Goal: Task Accomplishment & Management: Complete application form

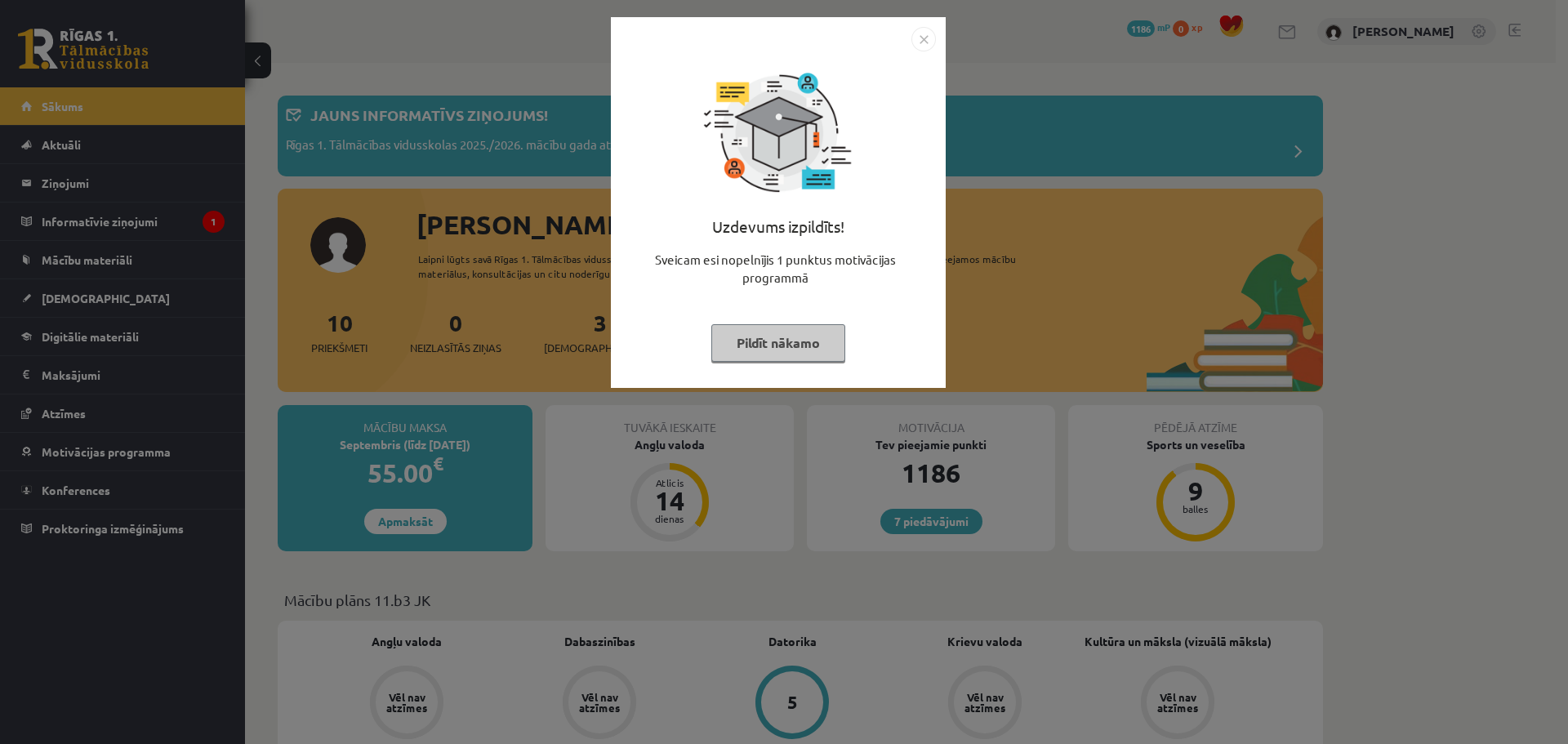
click at [729, 349] on button "Pildīt nākamo" at bounding box center [778, 343] width 134 height 37
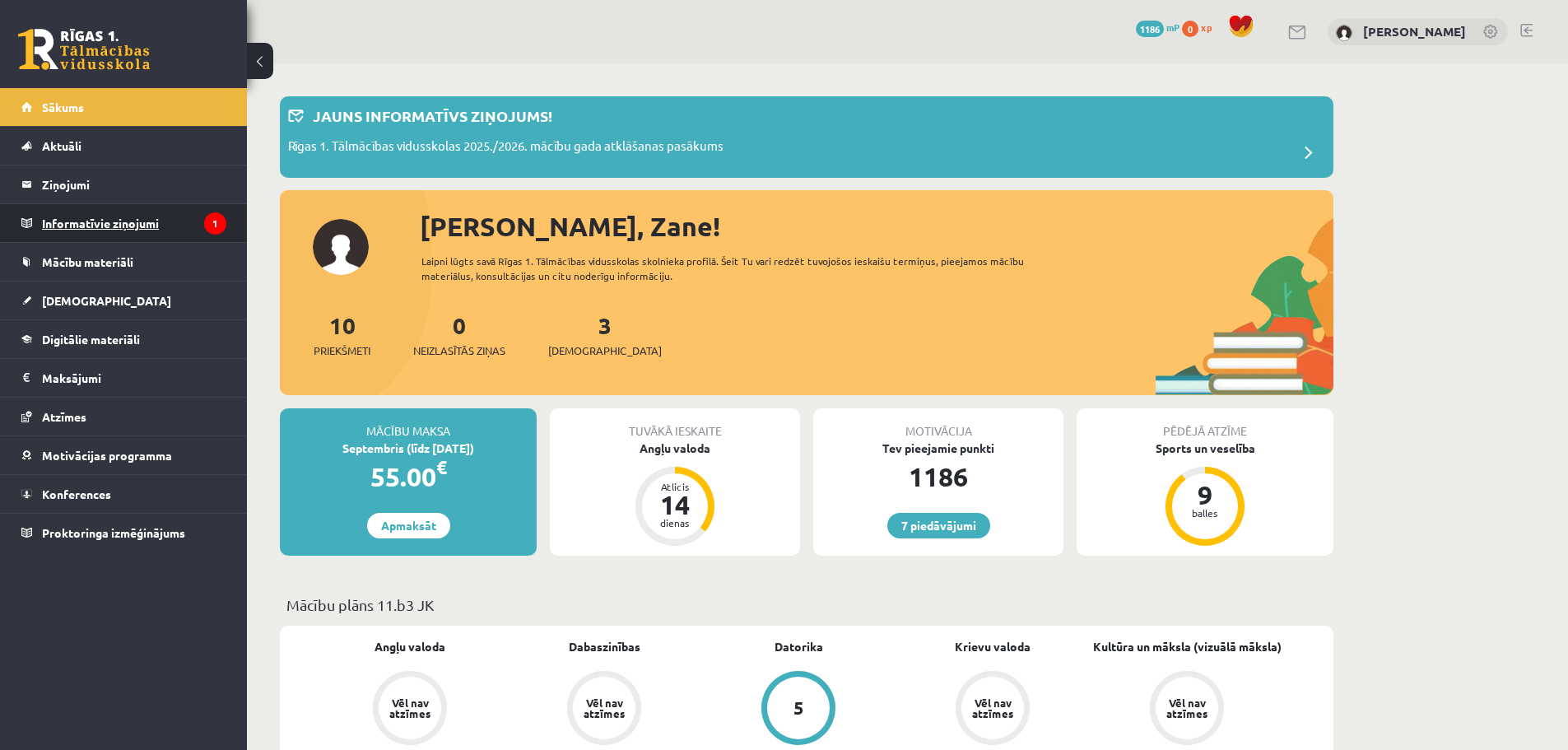
click at [173, 226] on legend "Informatīvie ziņojumi 1" at bounding box center [134, 223] width 185 height 38
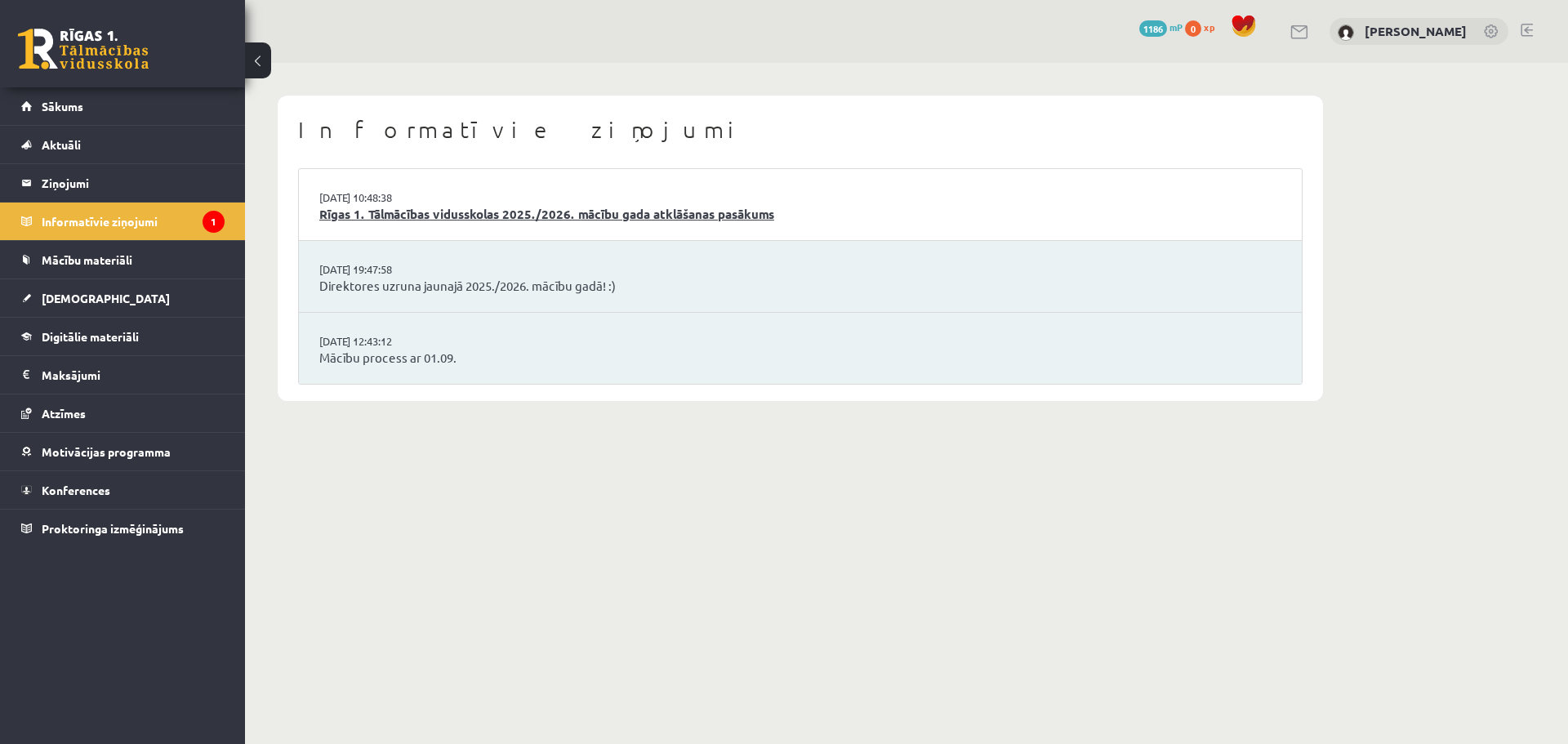
click at [618, 214] on link "Rīgas 1. Tālmācības vidusskolas 2025./2026. mācību gada atklāšanas pasākums" at bounding box center [800, 215] width 962 height 19
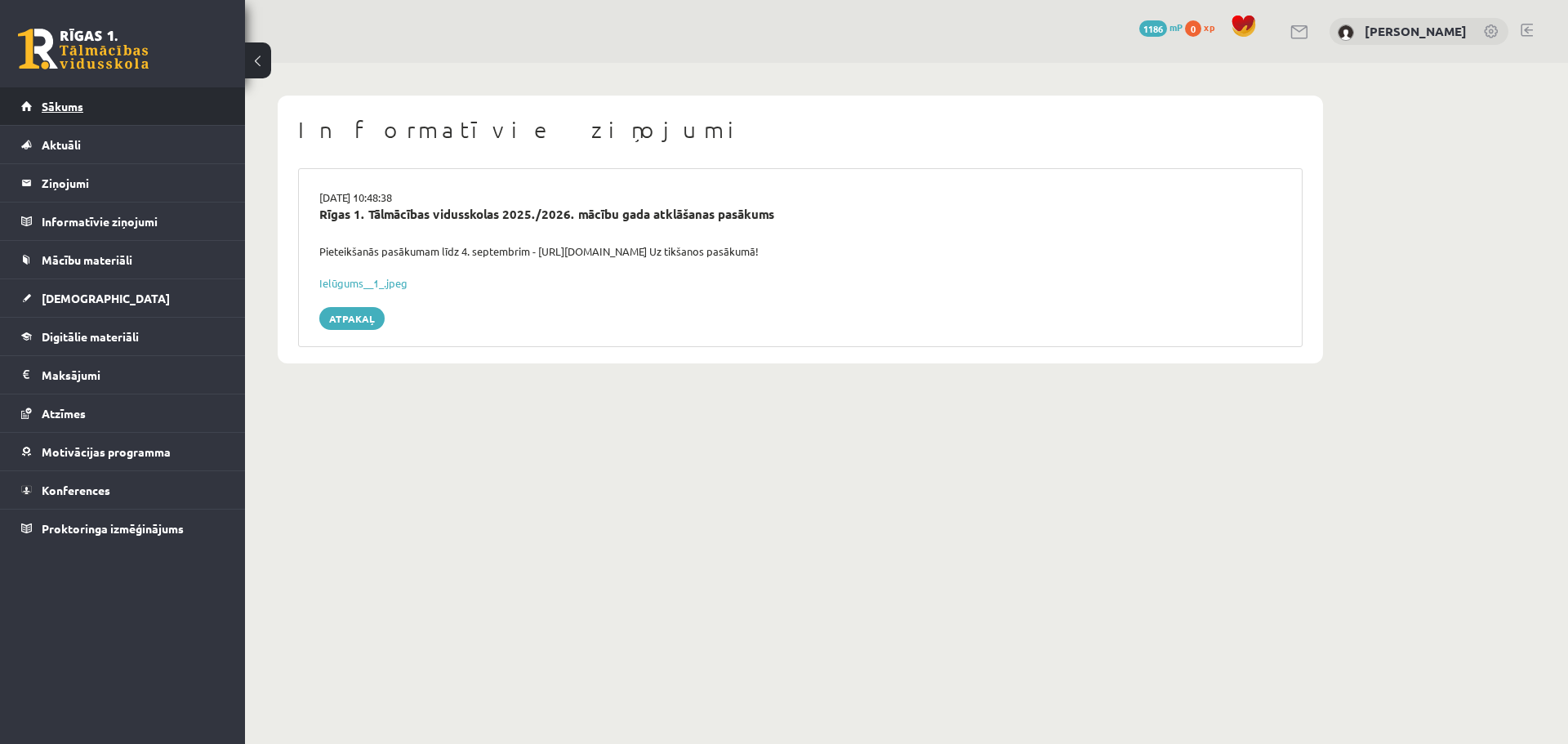
click at [64, 92] on link "Sākums" at bounding box center [123, 107] width 204 height 37
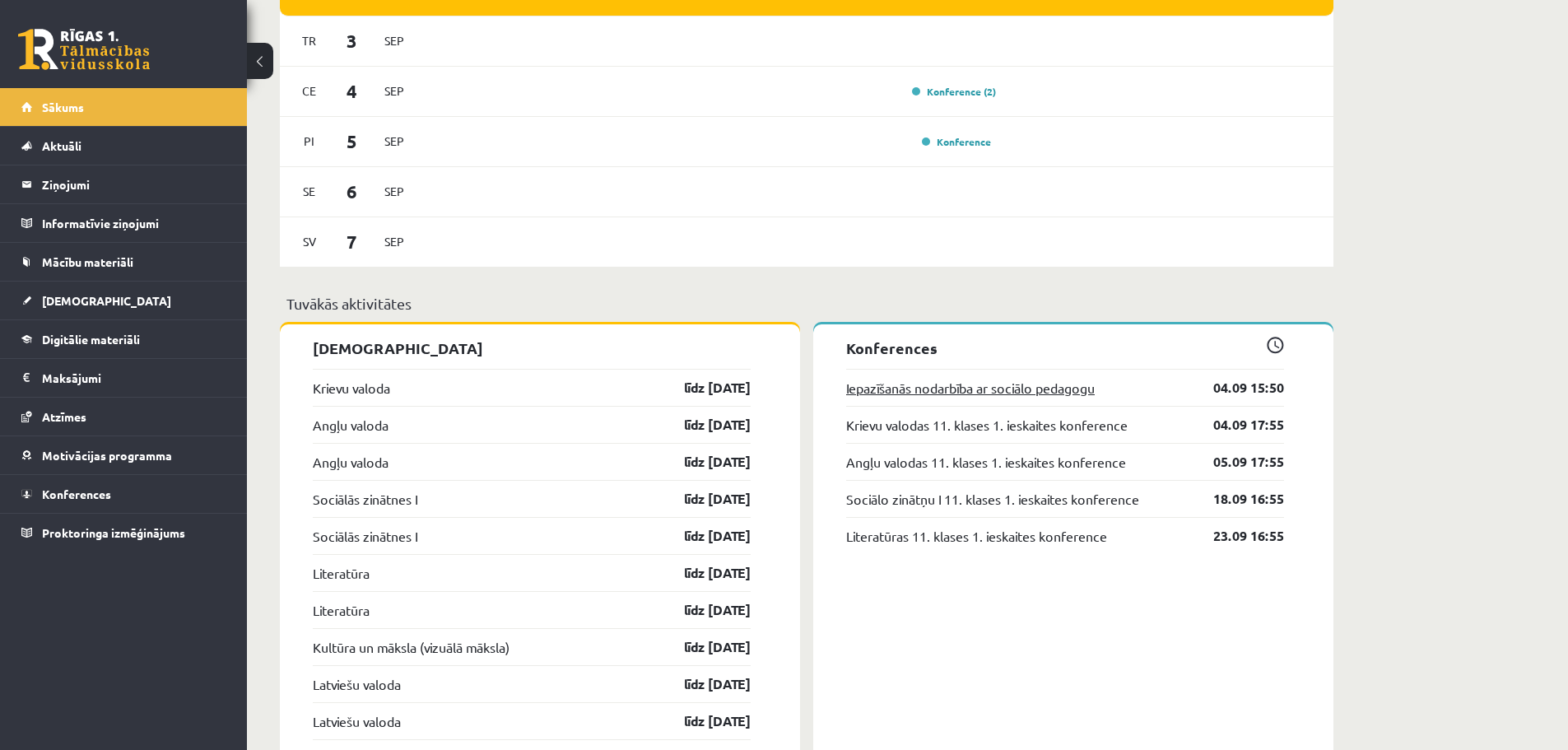
scroll to position [1125, 0]
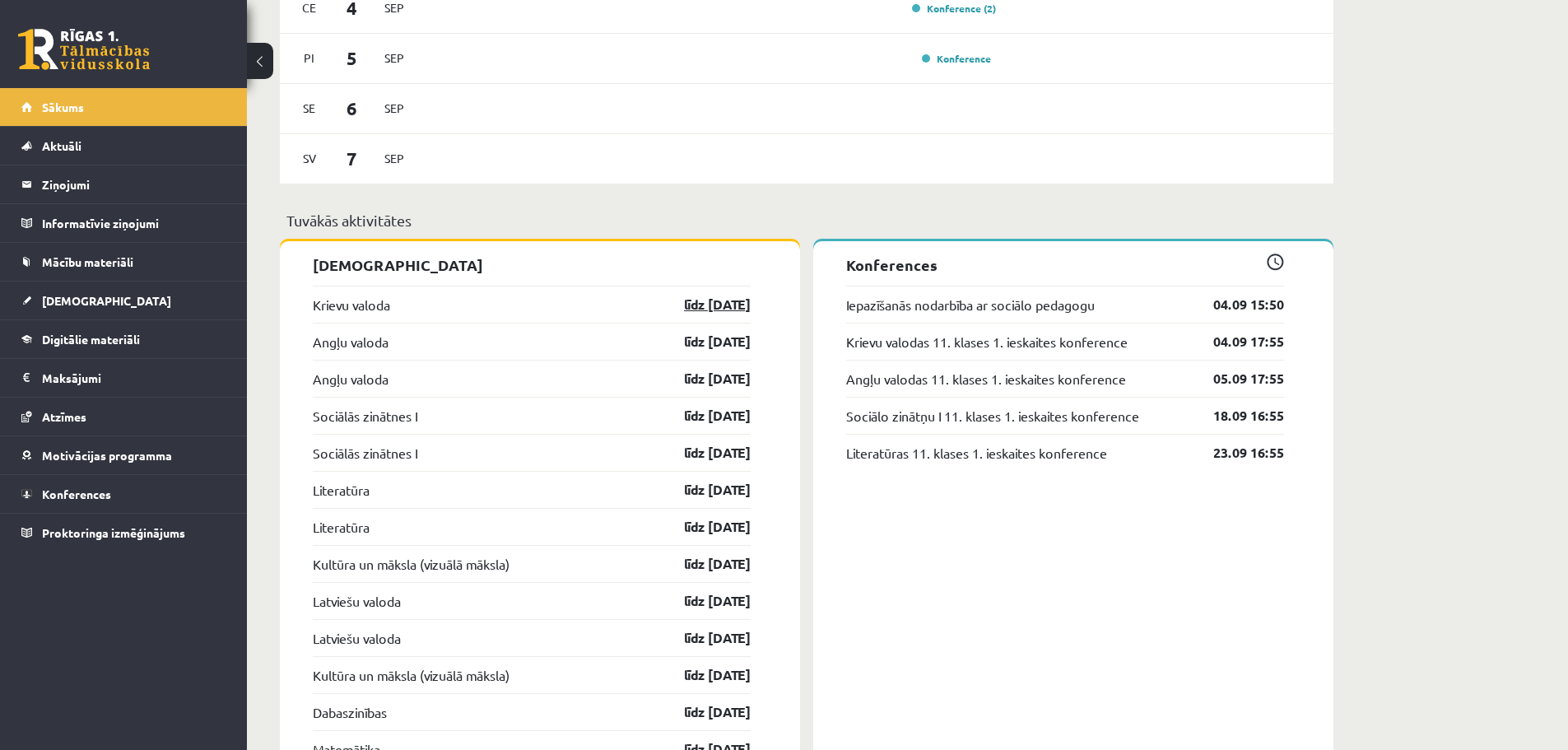
click at [691, 307] on link "līdz [DATE]" at bounding box center [702, 304] width 95 height 20
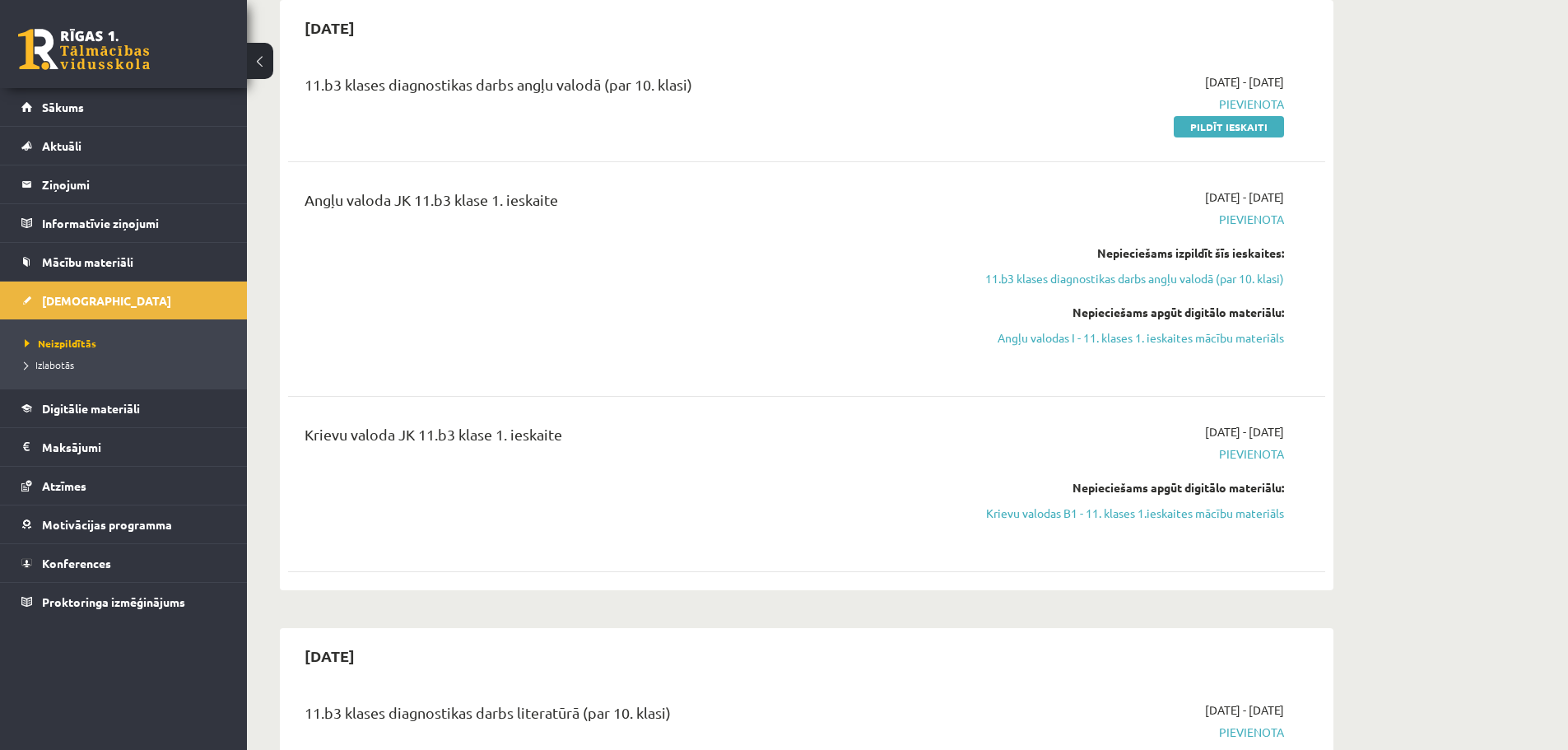
scroll to position [192, 0]
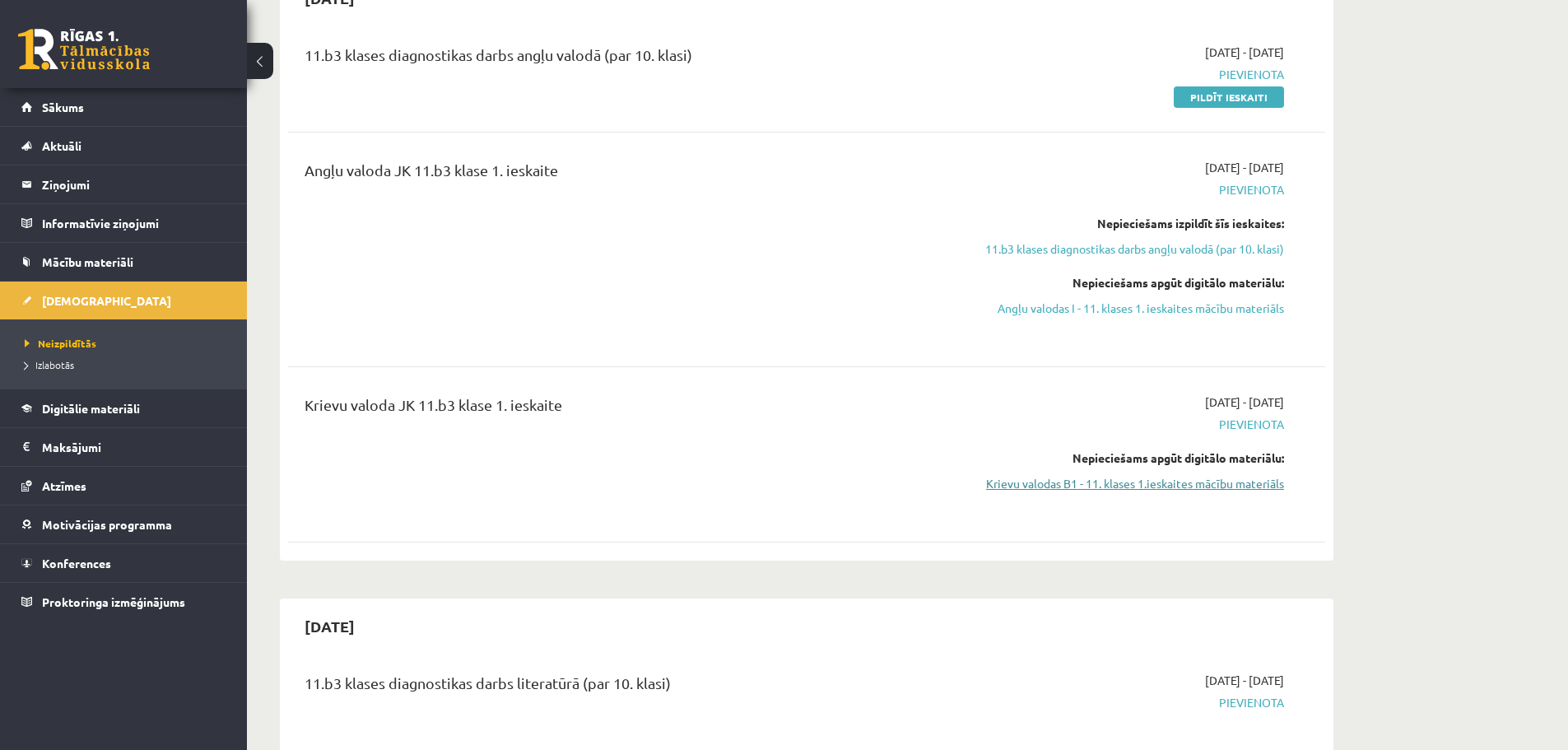
click at [1161, 483] on link "Krievu valodas B1 - 11. klases 1.ieskaites mācību materiāls" at bounding box center [1128, 484] width 310 height 17
click at [1100, 484] on link "Krievu valodas B1 - 11. klases 1.ieskaites mācību materiāls" at bounding box center [1128, 484] width 310 height 17
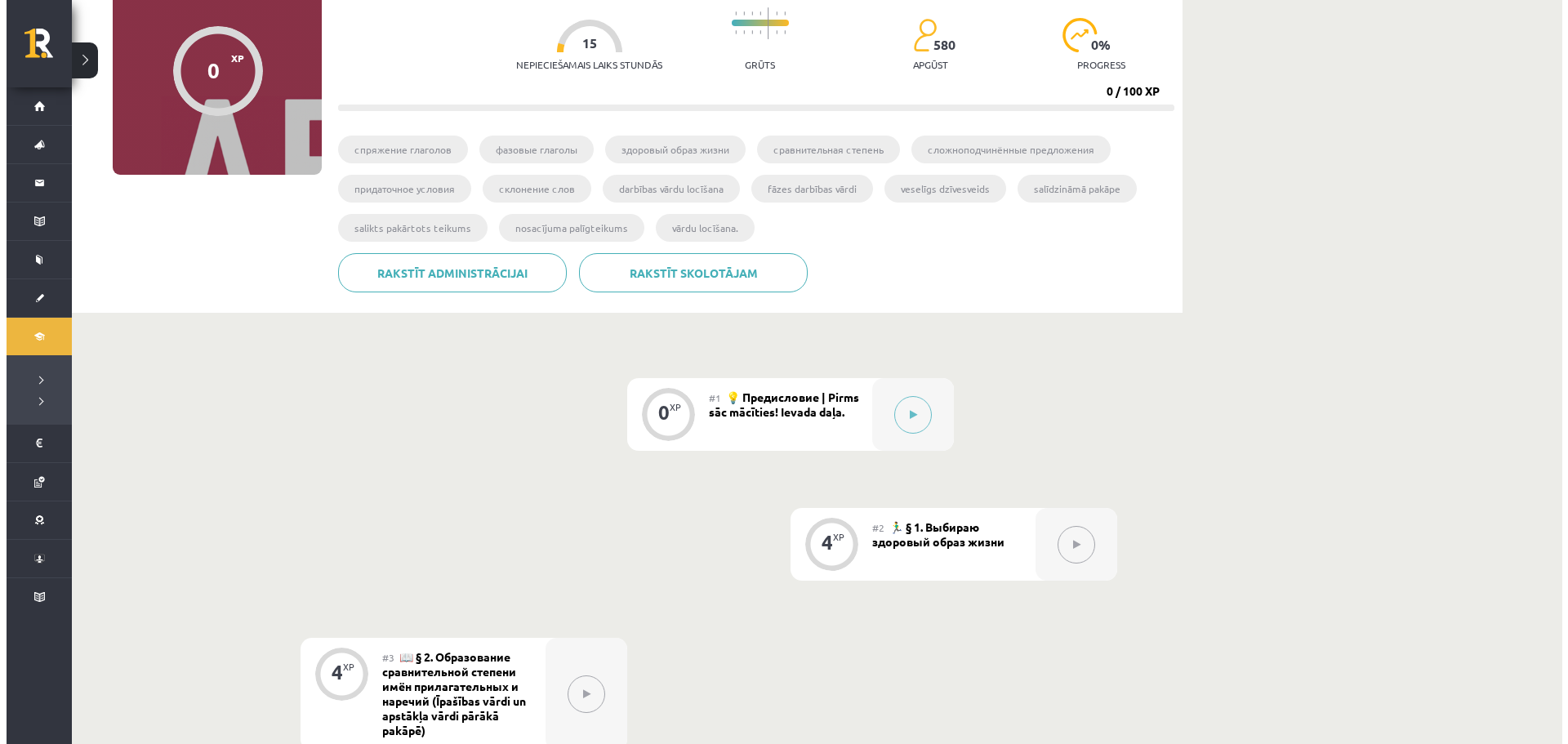
scroll to position [164, 0]
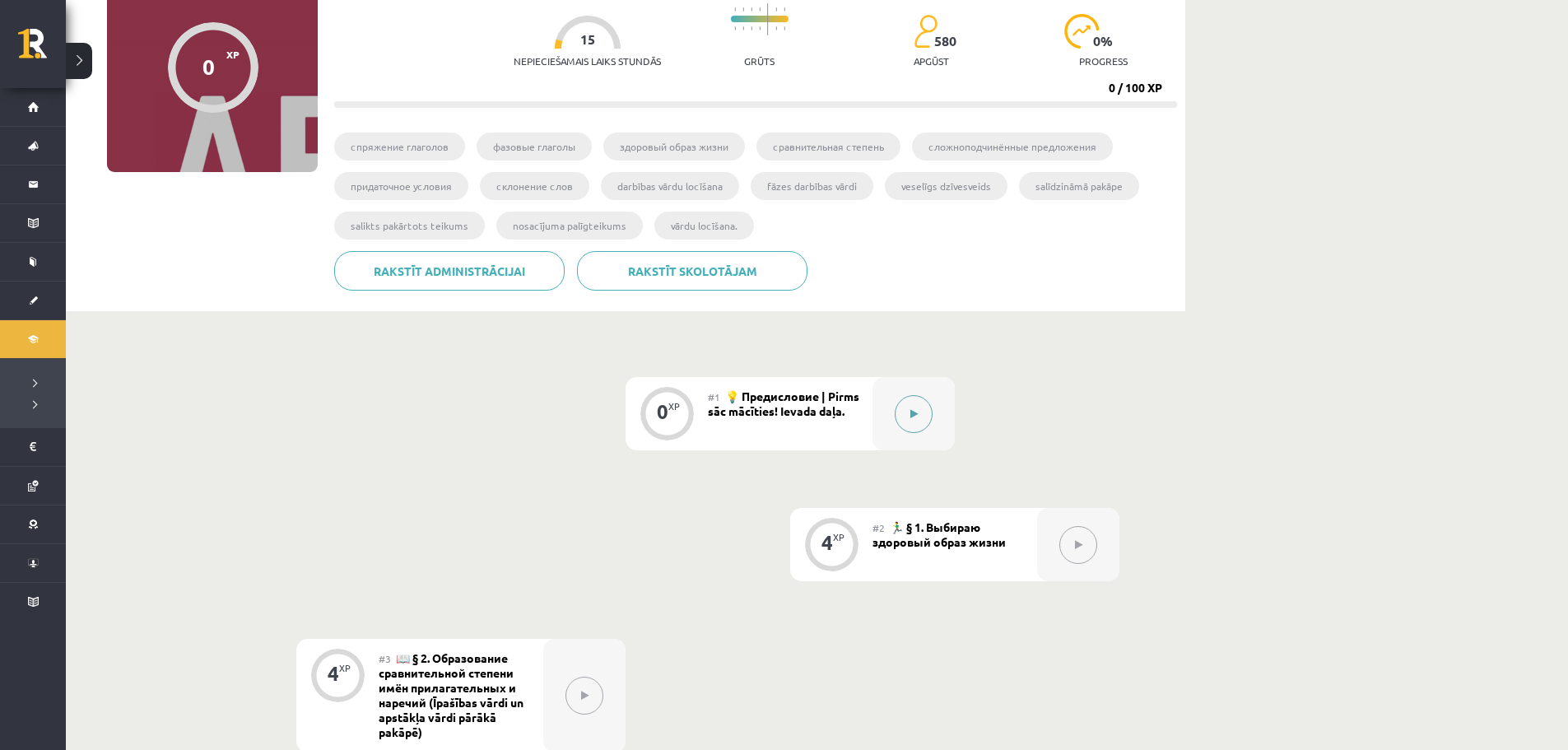
click at [919, 406] on button at bounding box center [914, 414] width 38 height 38
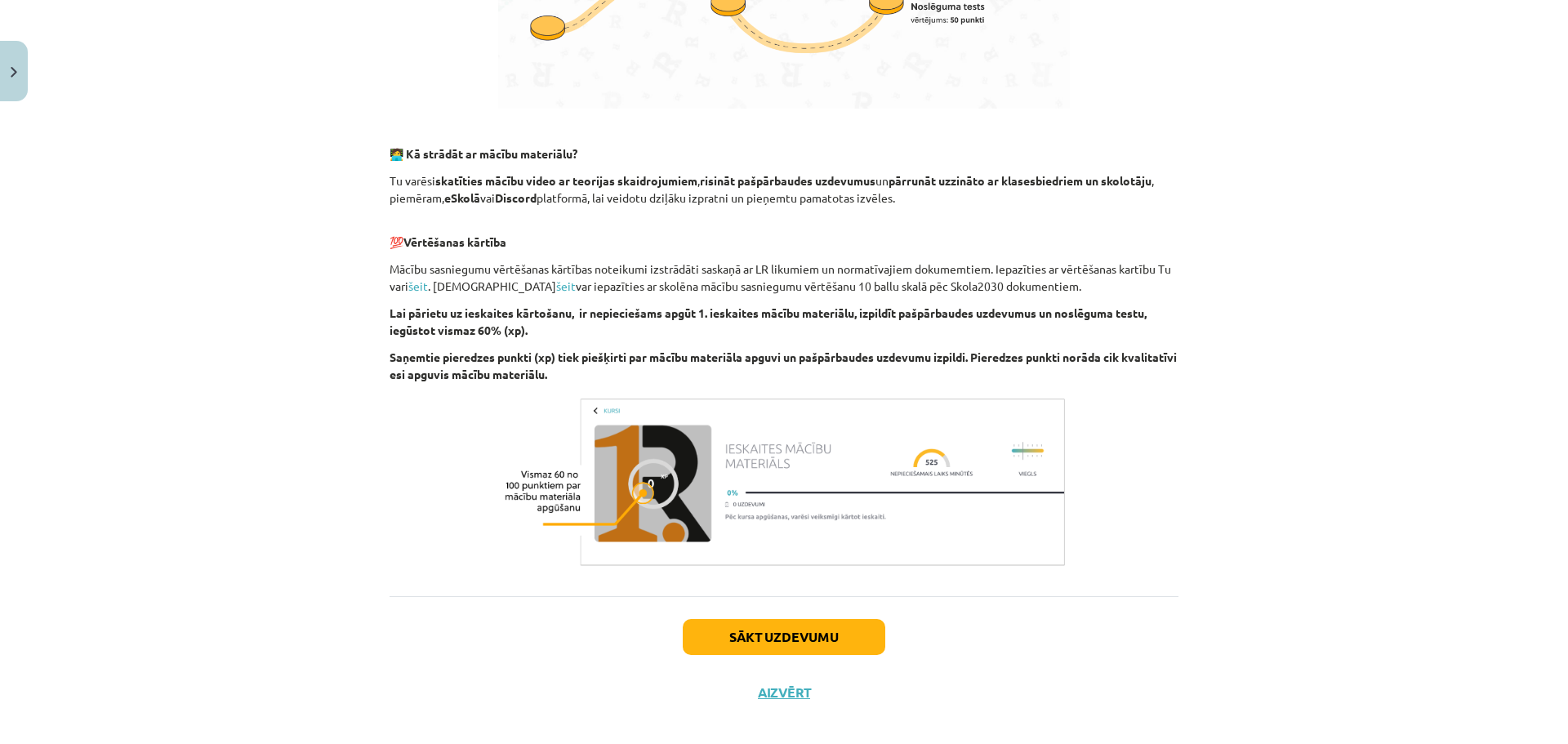
scroll to position [923, 0]
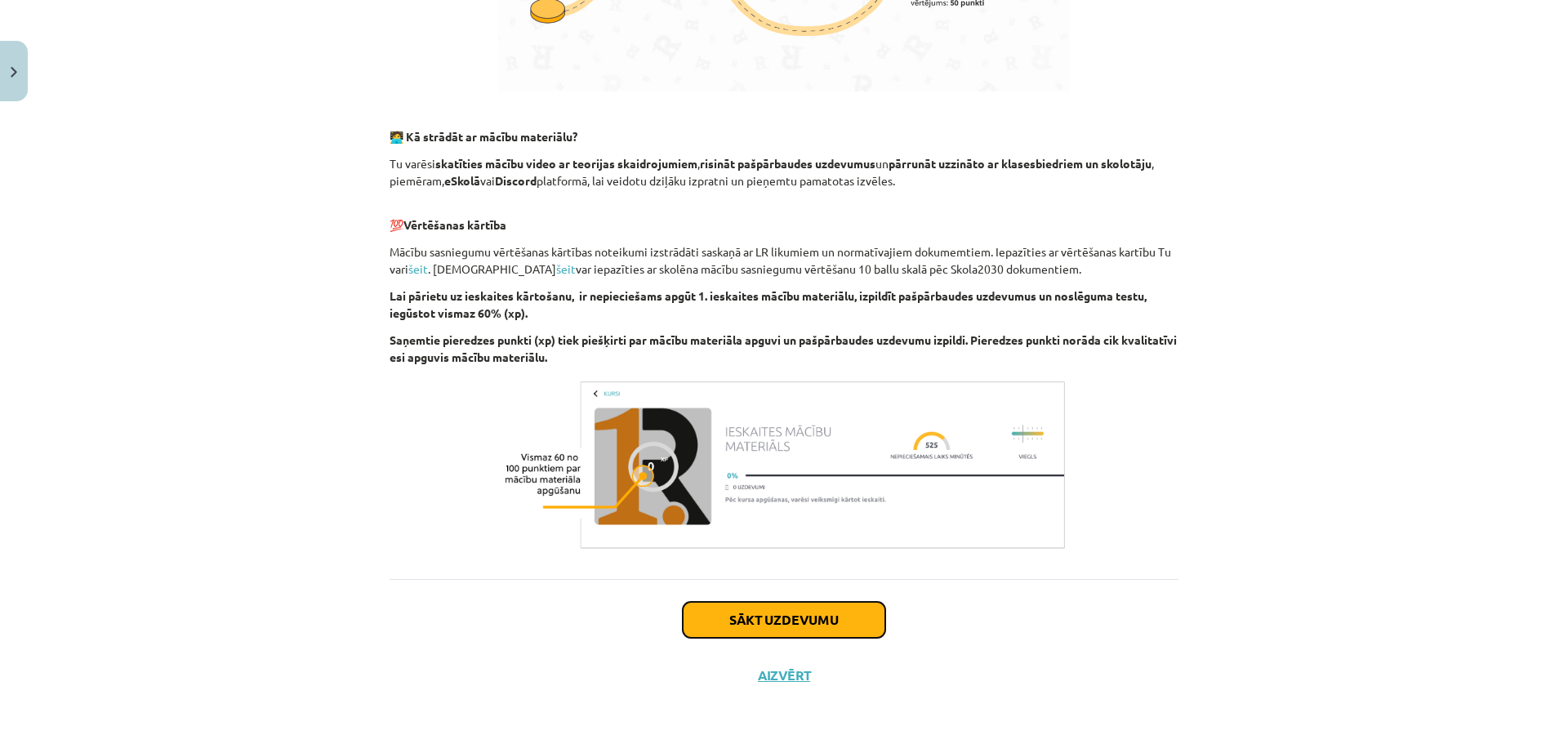
click at [795, 620] on button "Sākt uzdevumu" at bounding box center [784, 620] width 203 height 36
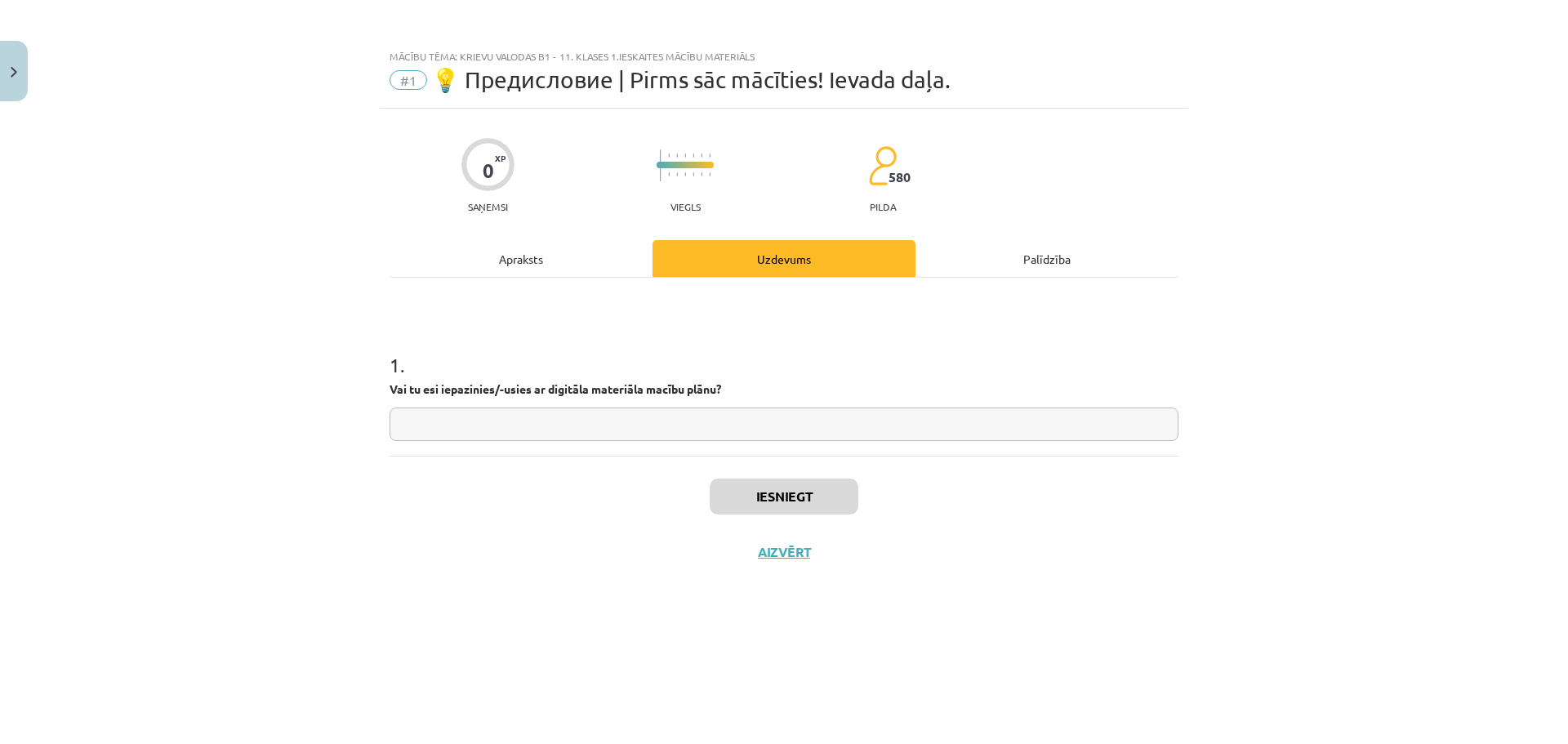
scroll to position [0, 0]
click at [678, 406] on div "1 . Vai tu esi iepazinies/-usies ar digitāla materiāla macību plānu?" at bounding box center [784, 384] width 789 height 116
drag, startPoint x: 683, startPoint y: 413, endPoint x: 672, endPoint y: 419, distance: 12.5
click at [680, 416] on input "text" at bounding box center [784, 424] width 789 height 33
type input "**"
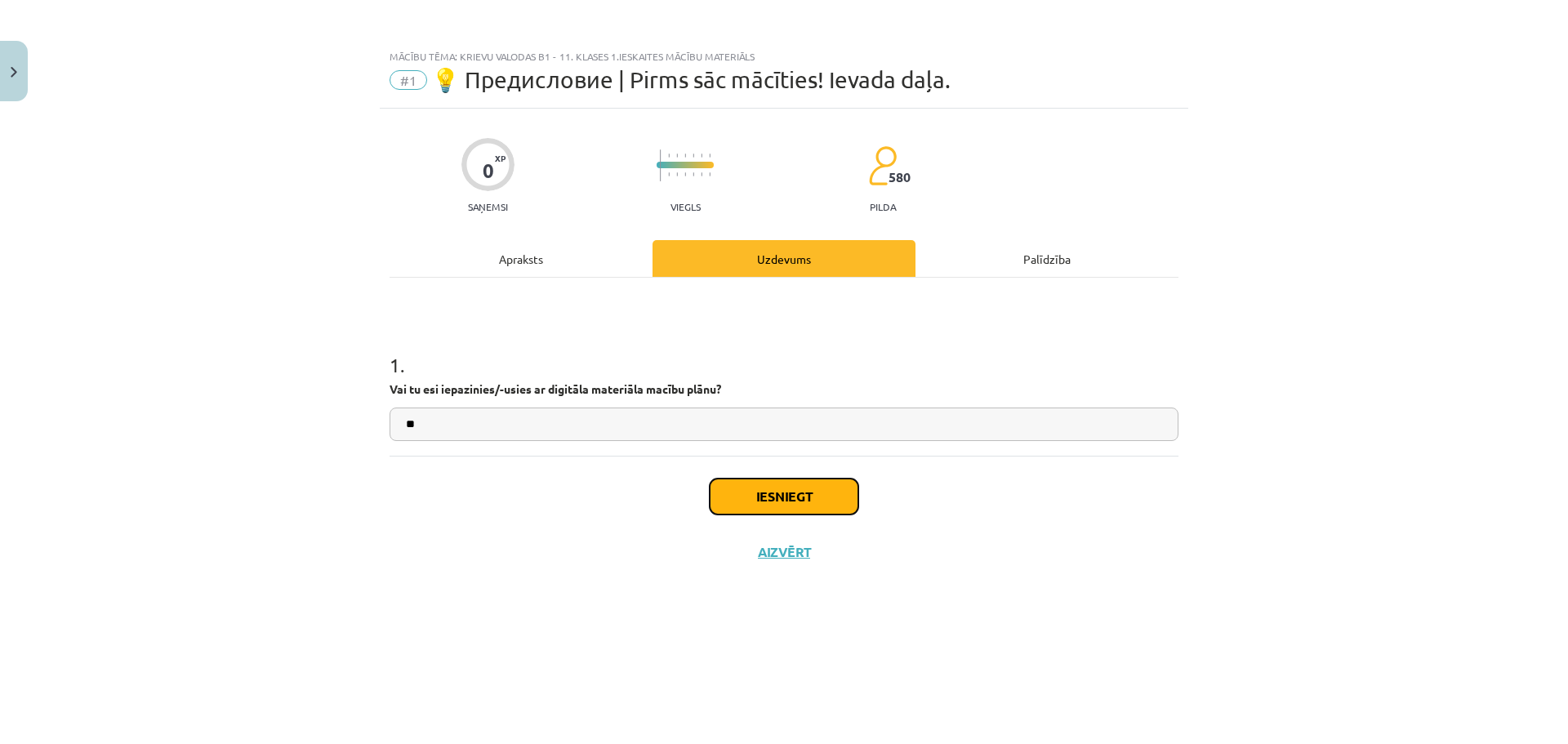
click at [796, 479] on button "Iesniegt" at bounding box center [784, 497] width 148 height 36
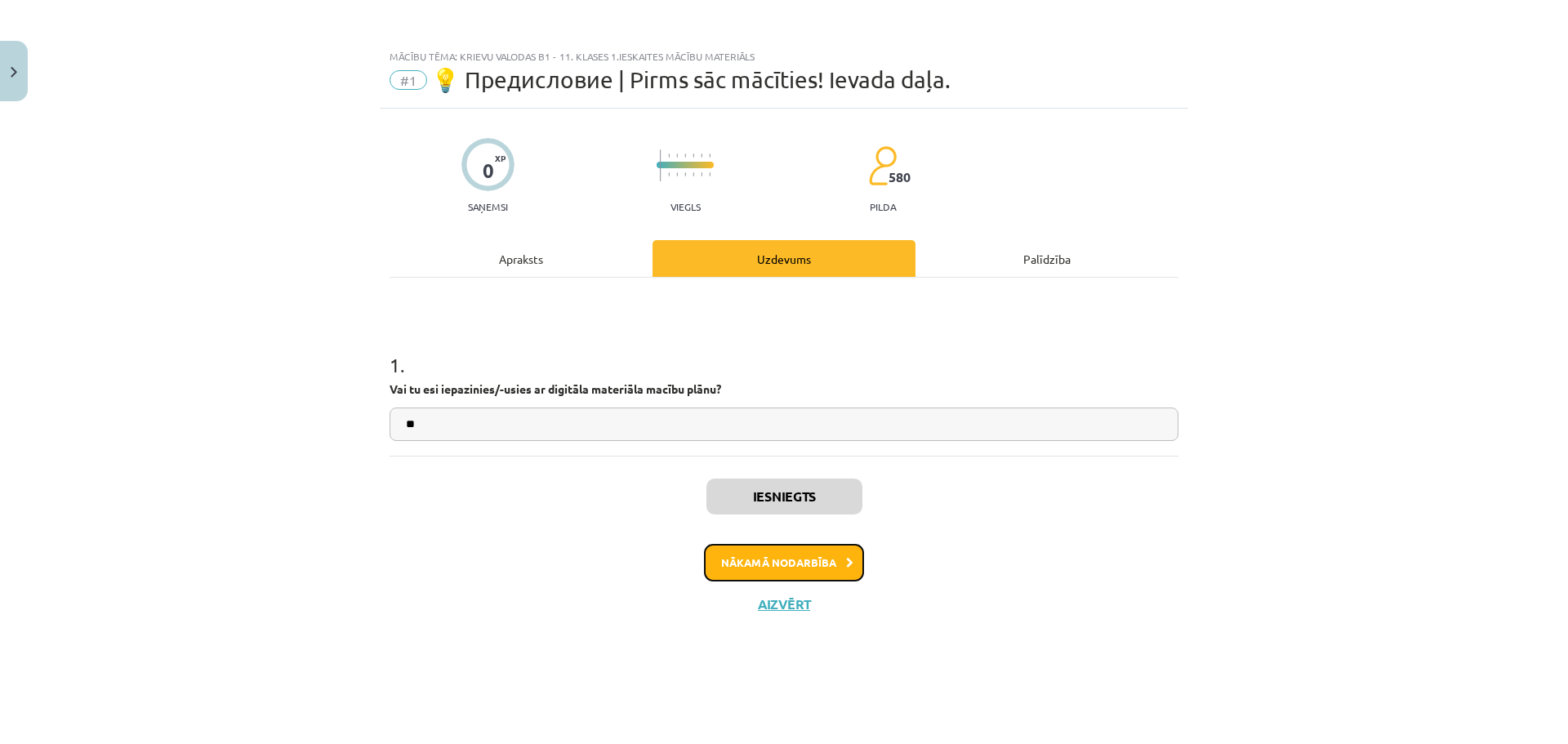
click at [824, 565] on button "Nākamā nodarbība" at bounding box center [784, 562] width 160 height 37
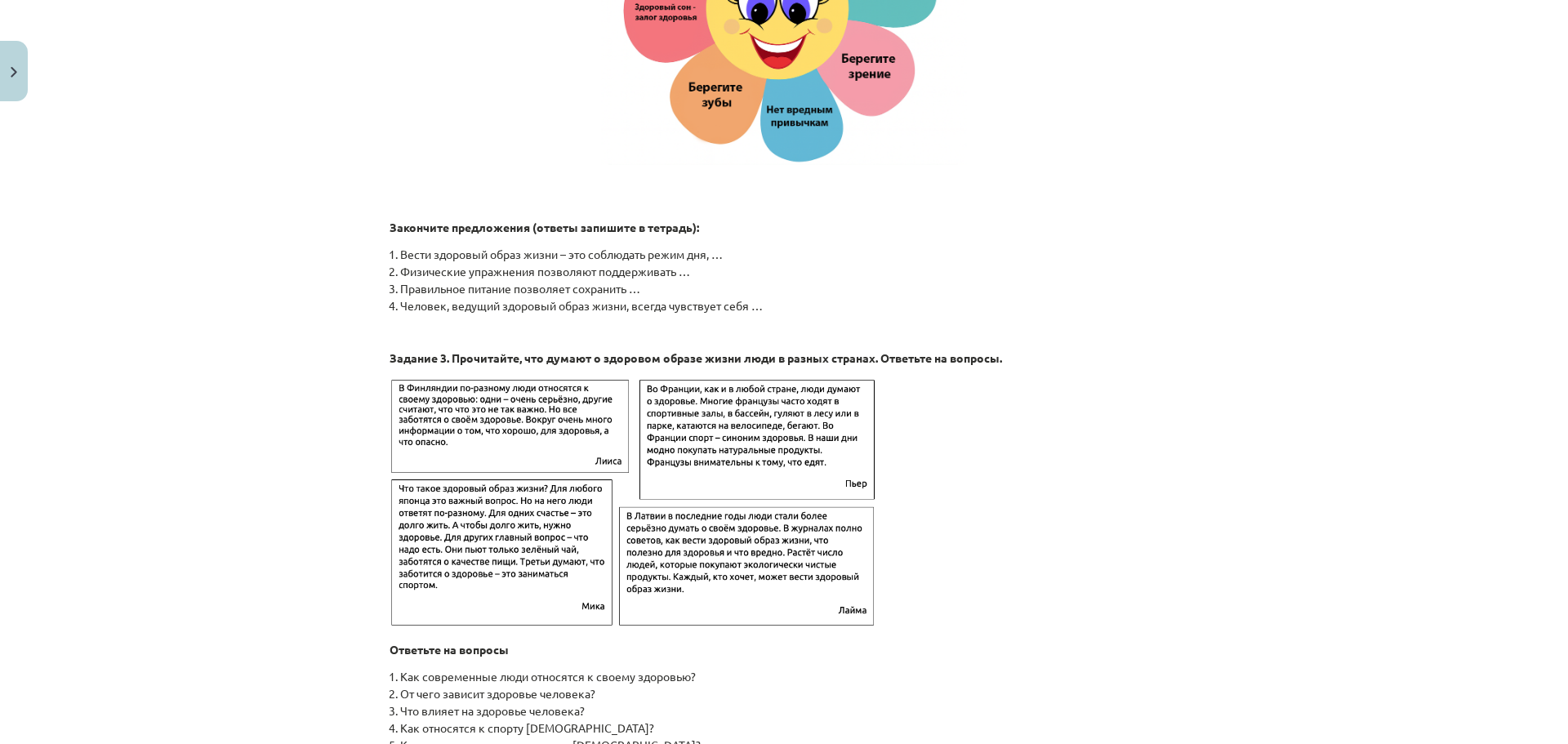
scroll to position [2477, 0]
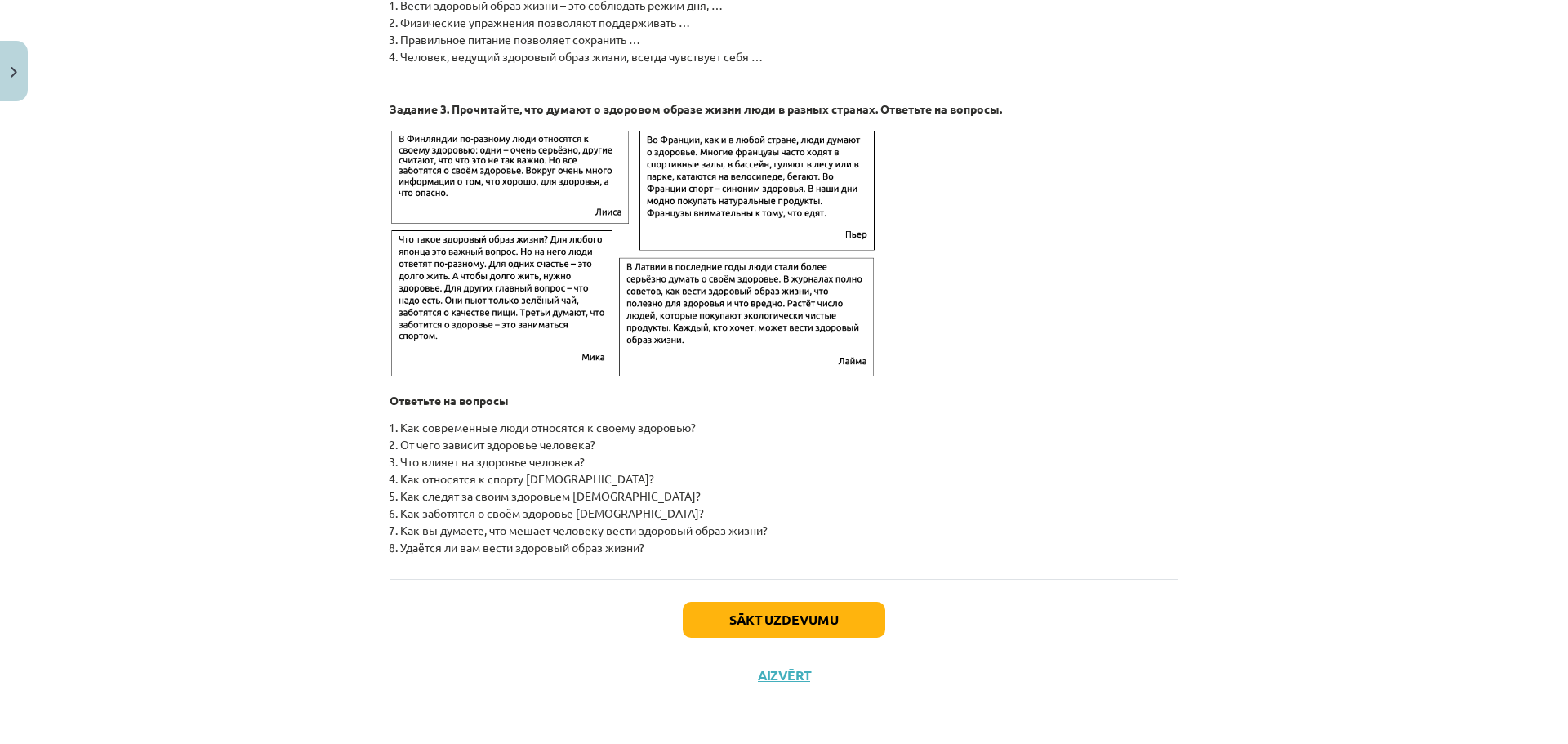
drag, startPoint x: 1261, startPoint y: 229, endPoint x: 1211, endPoint y: 621, distance: 395.2
click at [825, 617] on button "Sākt uzdevumu" at bounding box center [784, 620] width 203 height 36
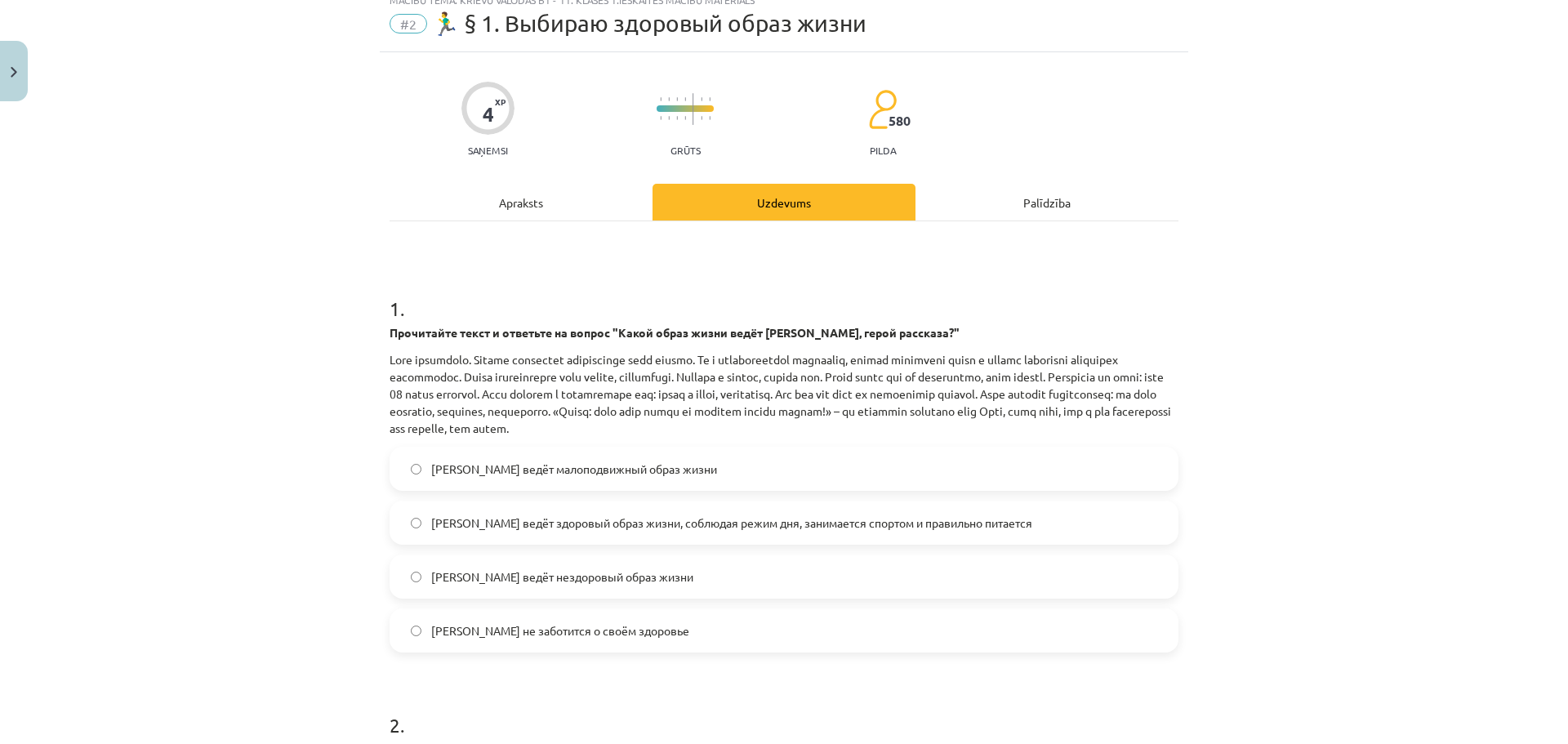
scroll to position [41, 0]
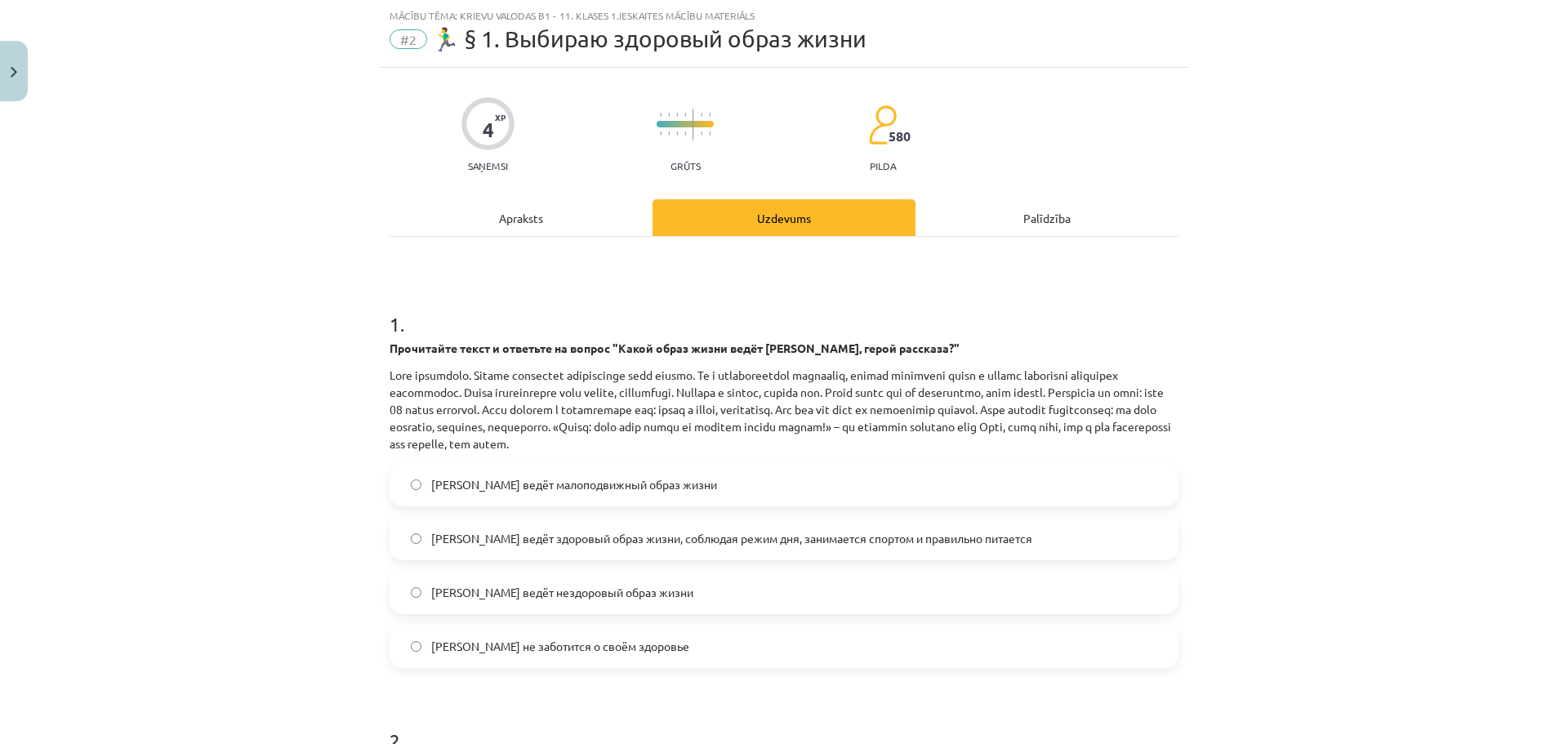
click at [418, 532] on label "[PERSON_NAME] ведёт здоровый образ жизни, соблюдая режим дня, занимается спорто…" at bounding box center [784, 539] width 785 height 41
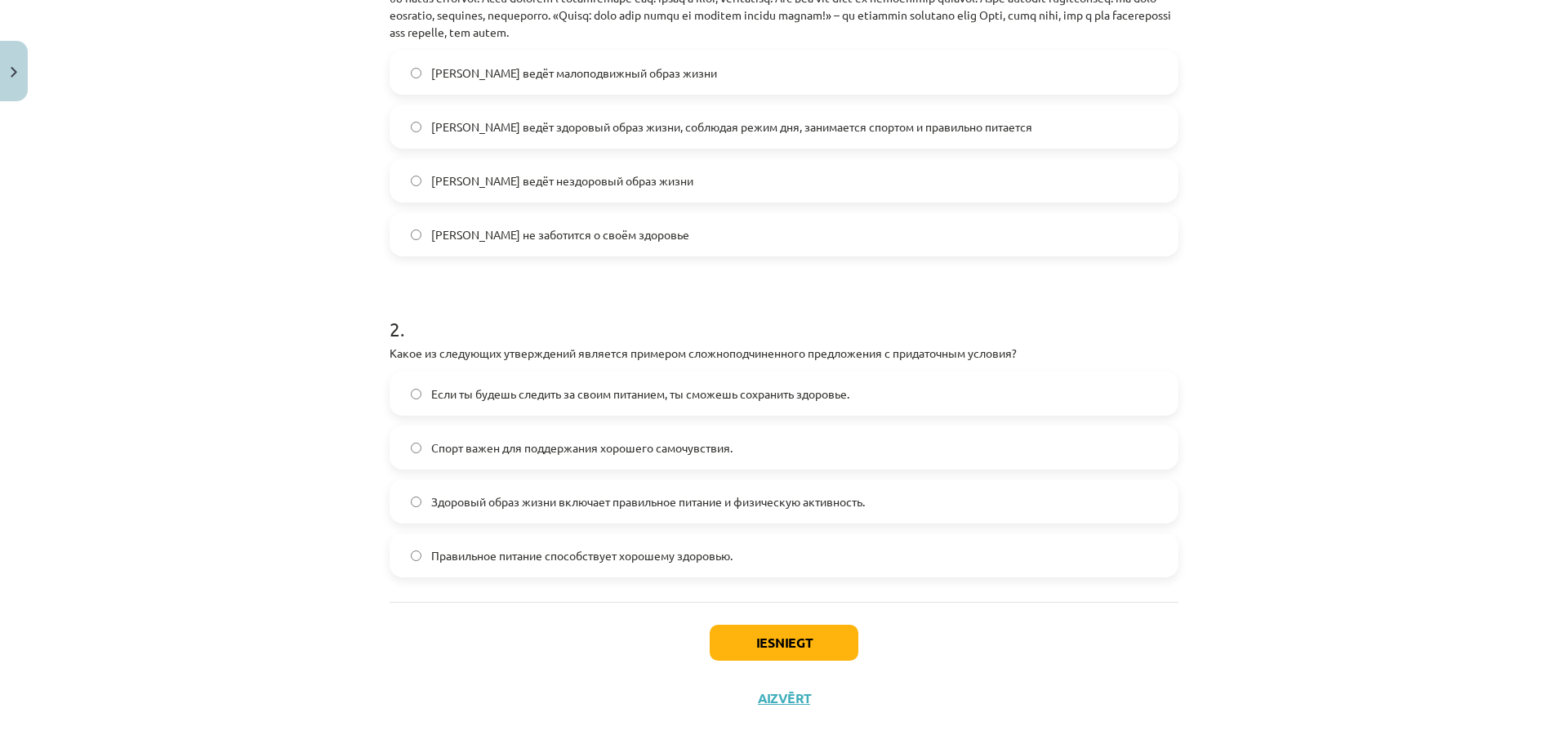
scroll to position [476, 0]
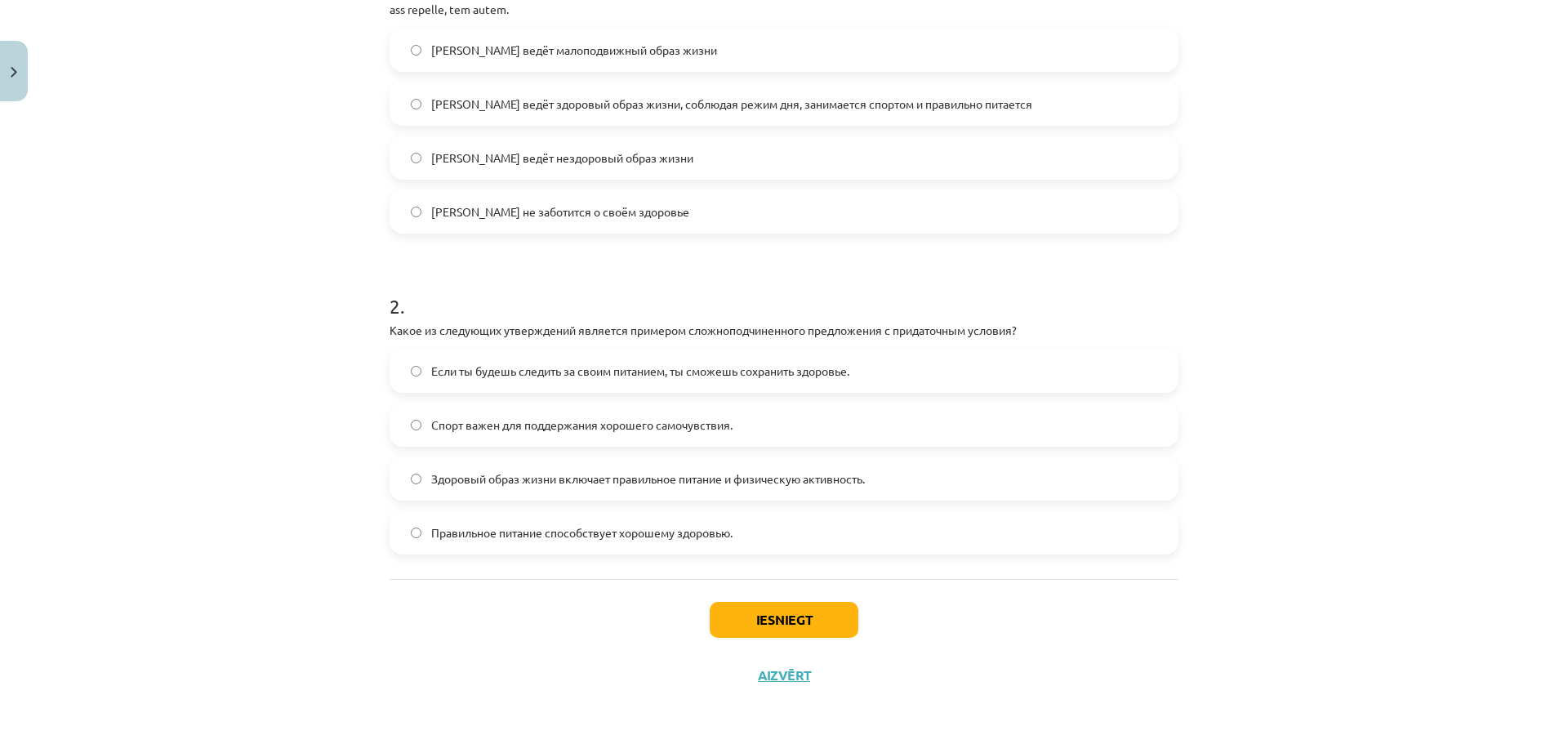
drag, startPoint x: 381, startPoint y: 338, endPoint x: 1168, endPoint y: 267, distance: 790.2
click at [1183, 262] on div "Mācību tēma: Krievu valodas b1 - 11. klases 1.ieskaites mācību materiāls #2 🏃‍♂…" at bounding box center [784, 372] width 1568 height 744
click at [549, 385] on label "Если ты будешь следить за своим питанием, ты сможешь сохранить здоровье." at bounding box center [784, 371] width 785 height 41
click at [672, 468] on label "Здоровый образ жизни включает правильное питание и физическую активность." at bounding box center [784, 479] width 785 height 41
click at [752, 624] on button "Iesniegt" at bounding box center [784, 620] width 148 height 36
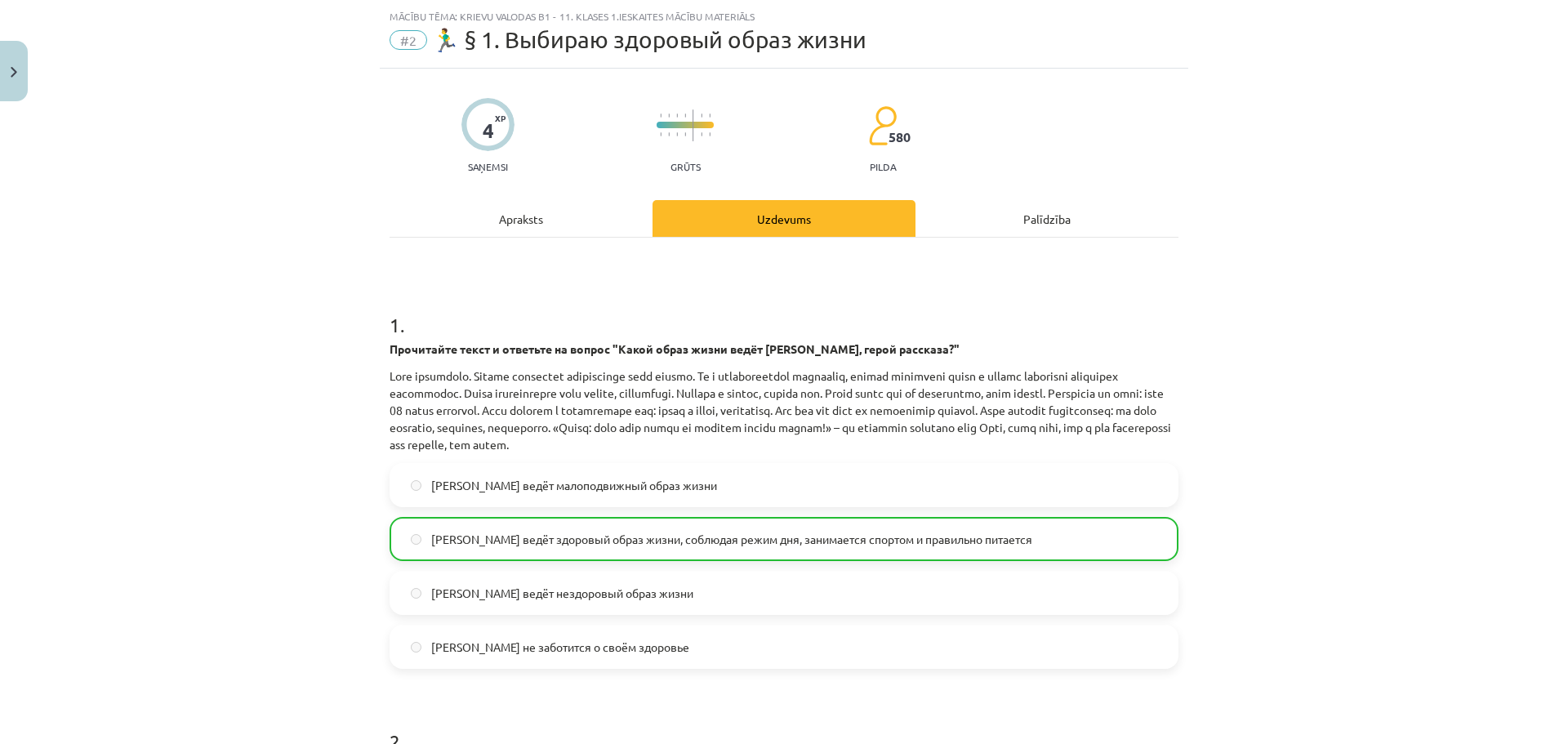
scroll to position [0, 0]
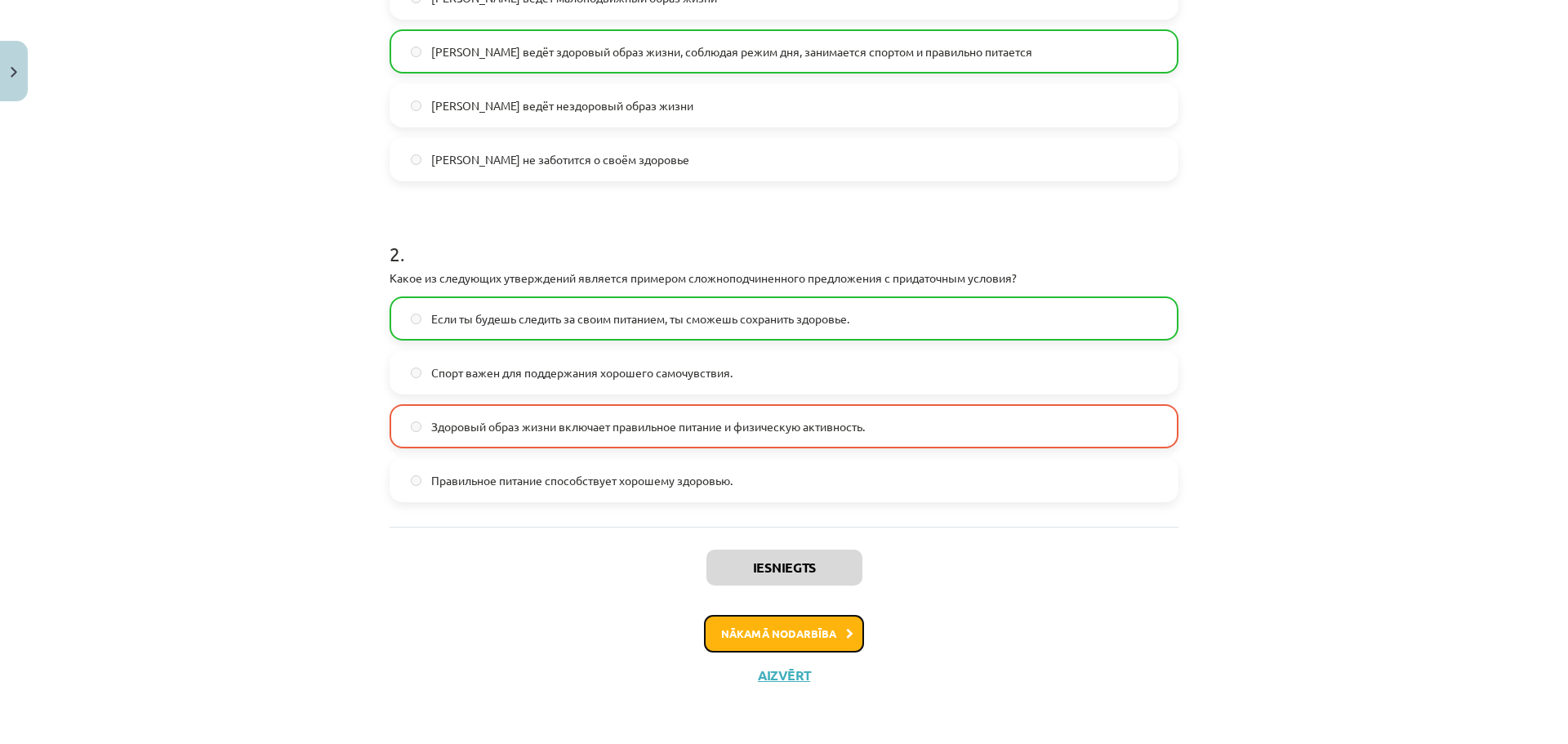
click at [773, 630] on button "Nākamā nodarbība" at bounding box center [784, 634] width 160 height 37
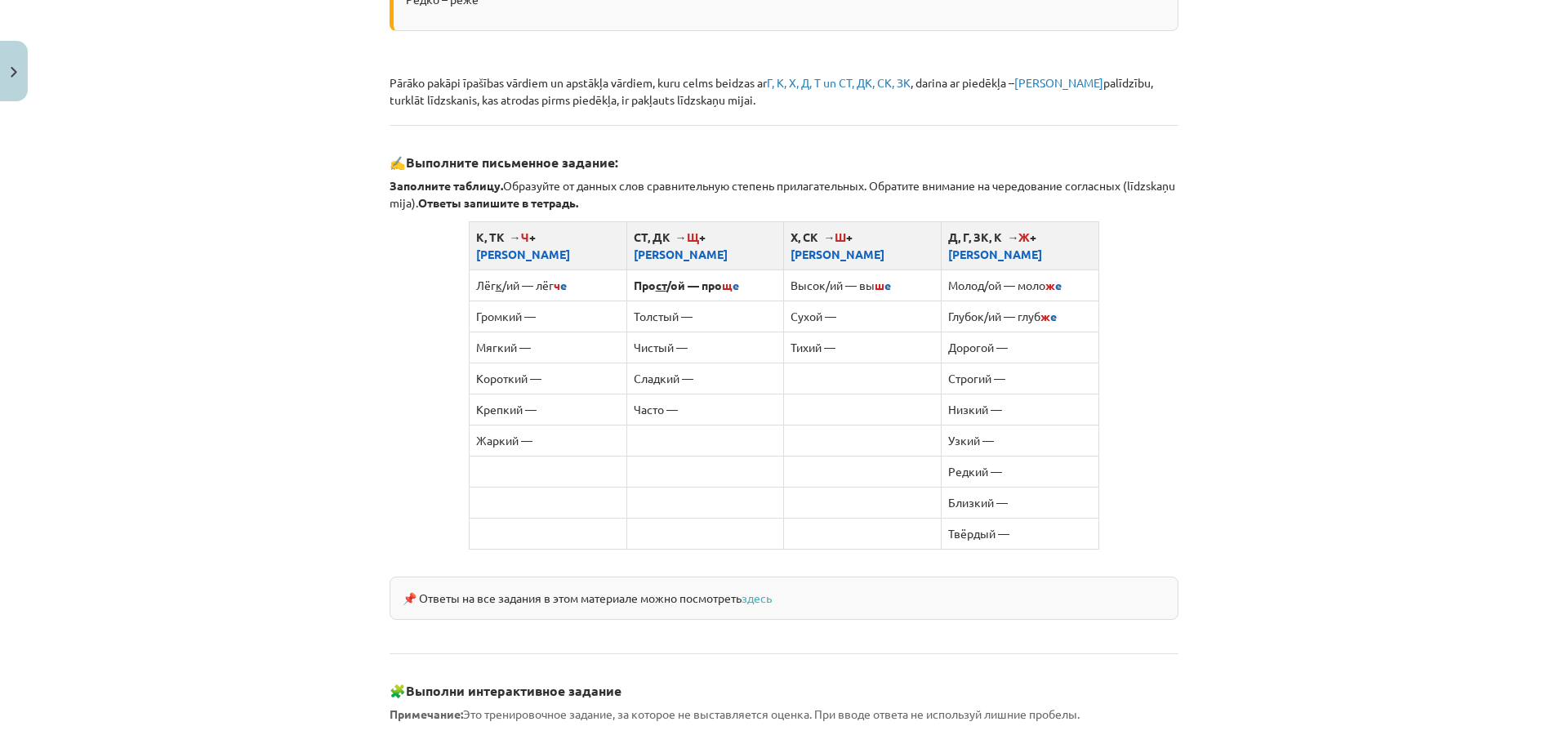
scroll to position [1328, 0]
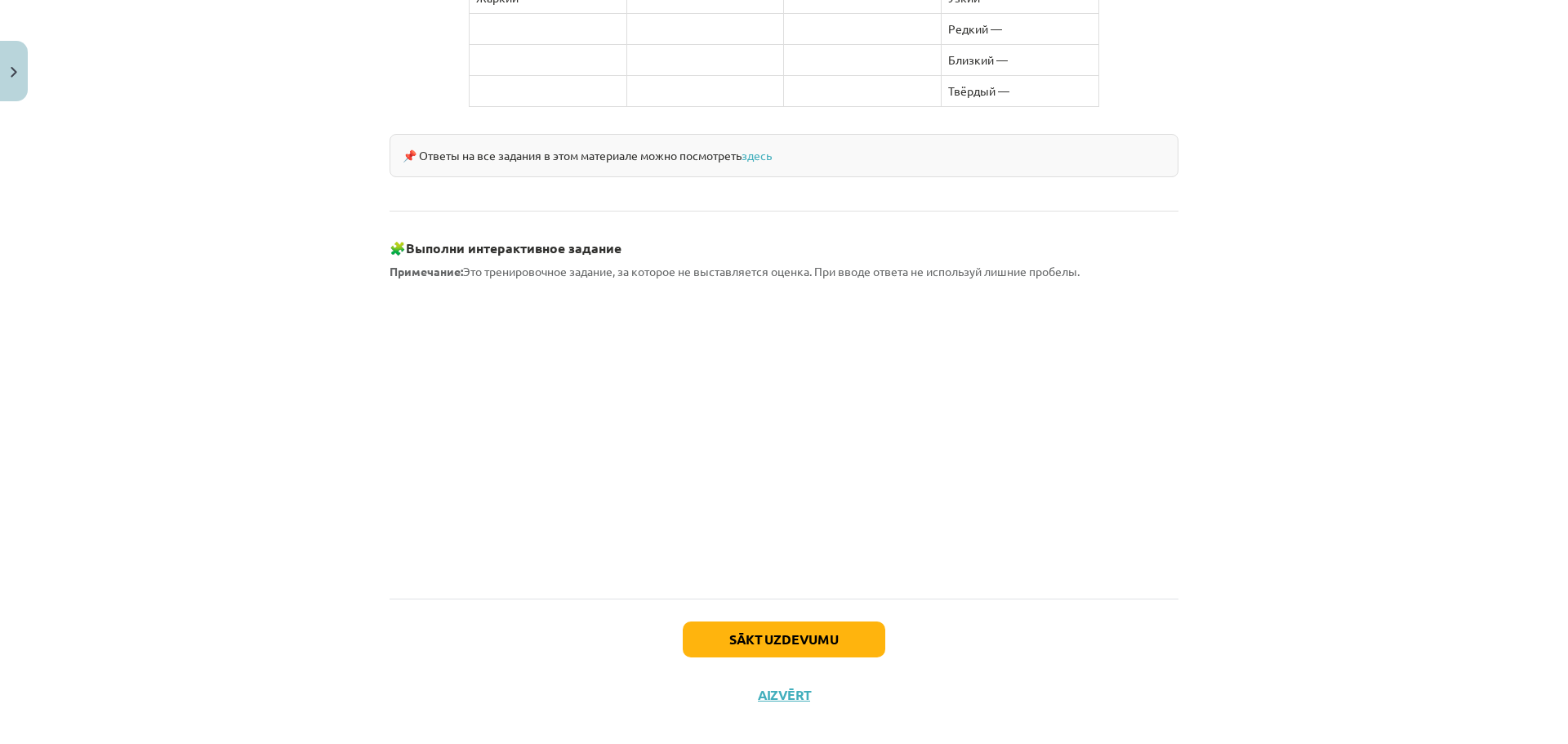
drag, startPoint x: 1287, startPoint y: 217, endPoint x: 1254, endPoint y: 537, distance: 321.7
click at [763, 599] on div "Sākt uzdevumu Aizvērt" at bounding box center [784, 656] width 789 height 114
click at [752, 621] on button "Sākt uzdevumu" at bounding box center [784, 639] width 203 height 36
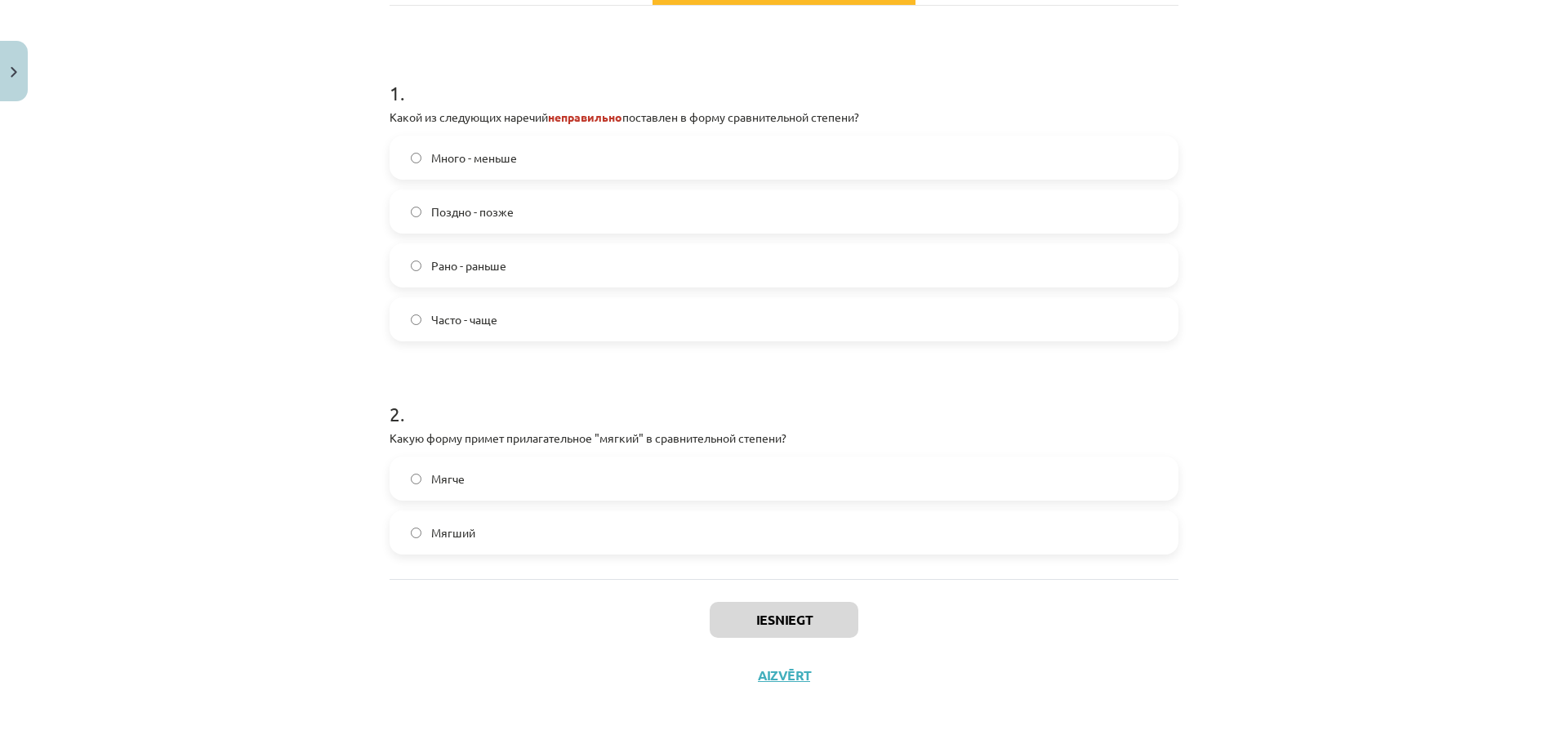
scroll to position [244, 0]
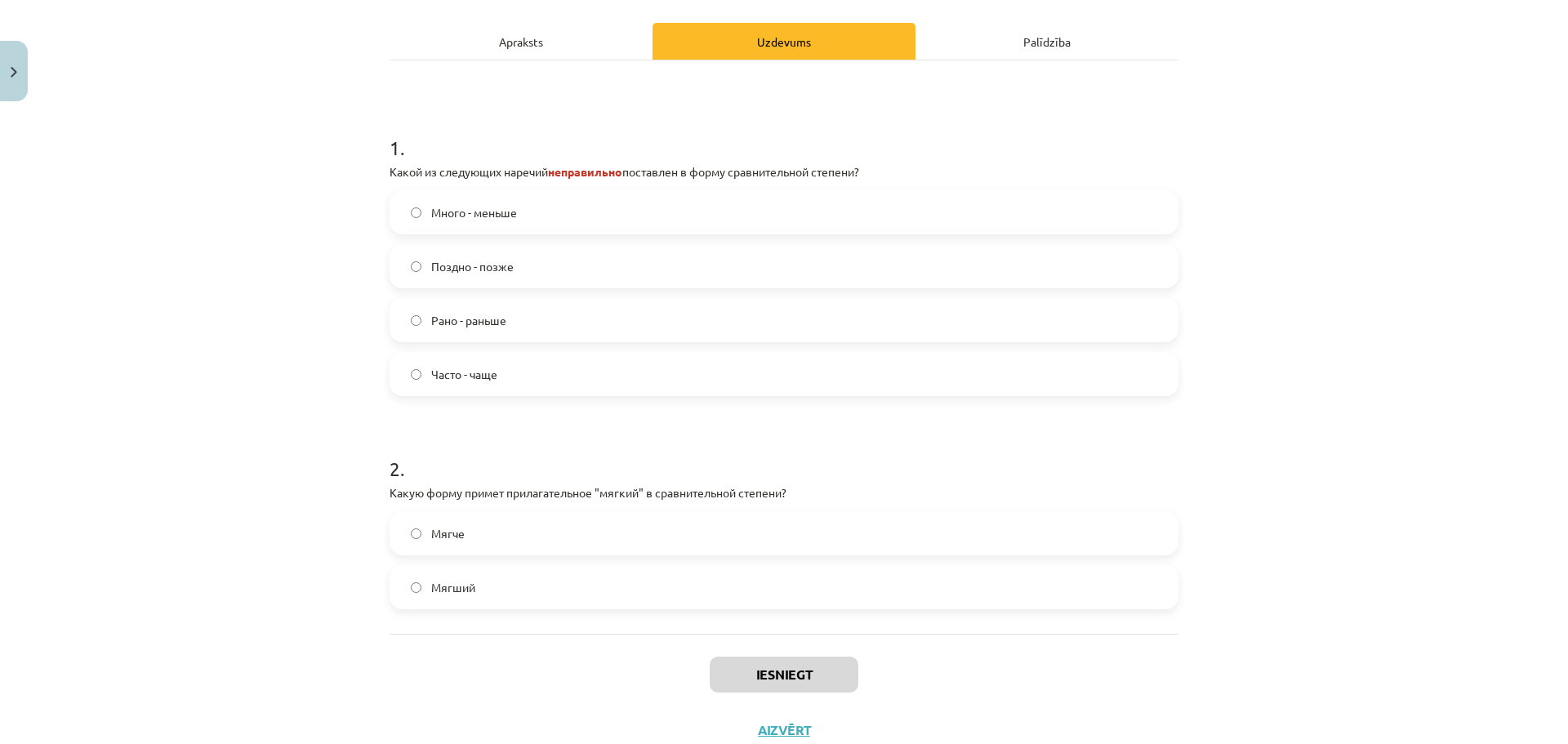
click at [415, 522] on label "Мягче" at bounding box center [784, 533] width 785 height 41
click at [458, 330] on label "Рано - раньше" at bounding box center [784, 320] width 785 height 41
click at [804, 666] on button "Iesniegt" at bounding box center [784, 675] width 148 height 36
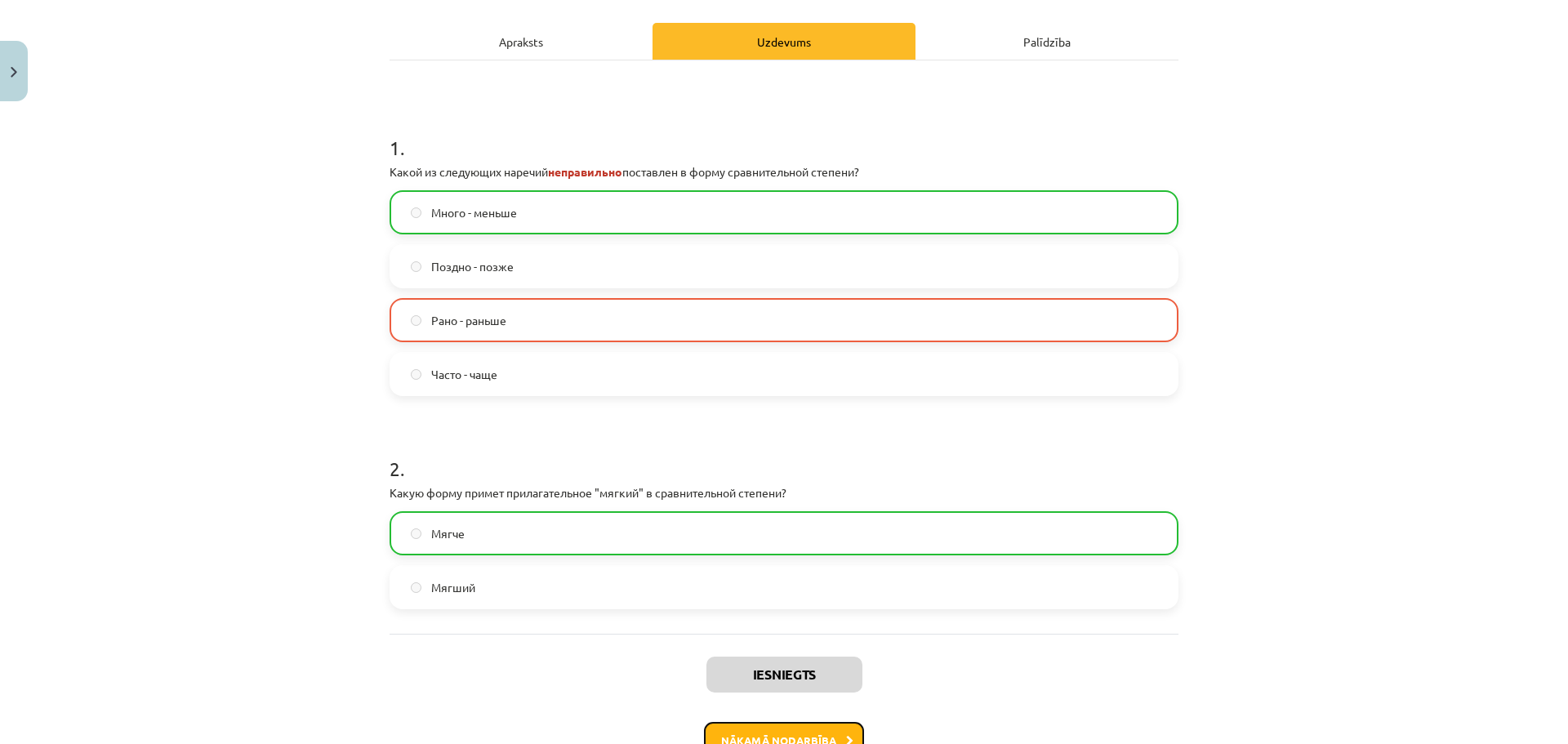
click at [771, 731] on button "Nākamā nodarbība" at bounding box center [784, 741] width 160 height 37
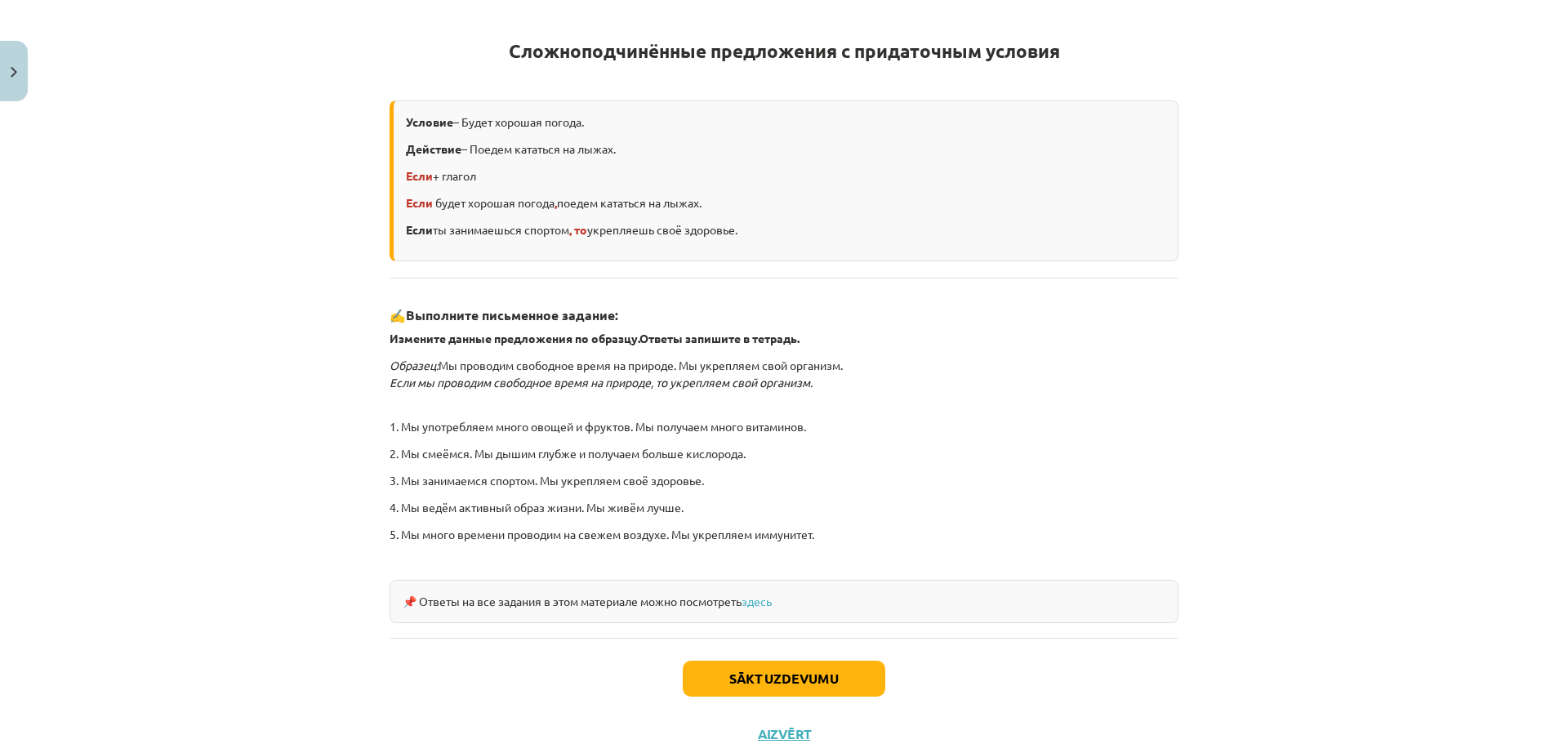
scroll to position [313, 0]
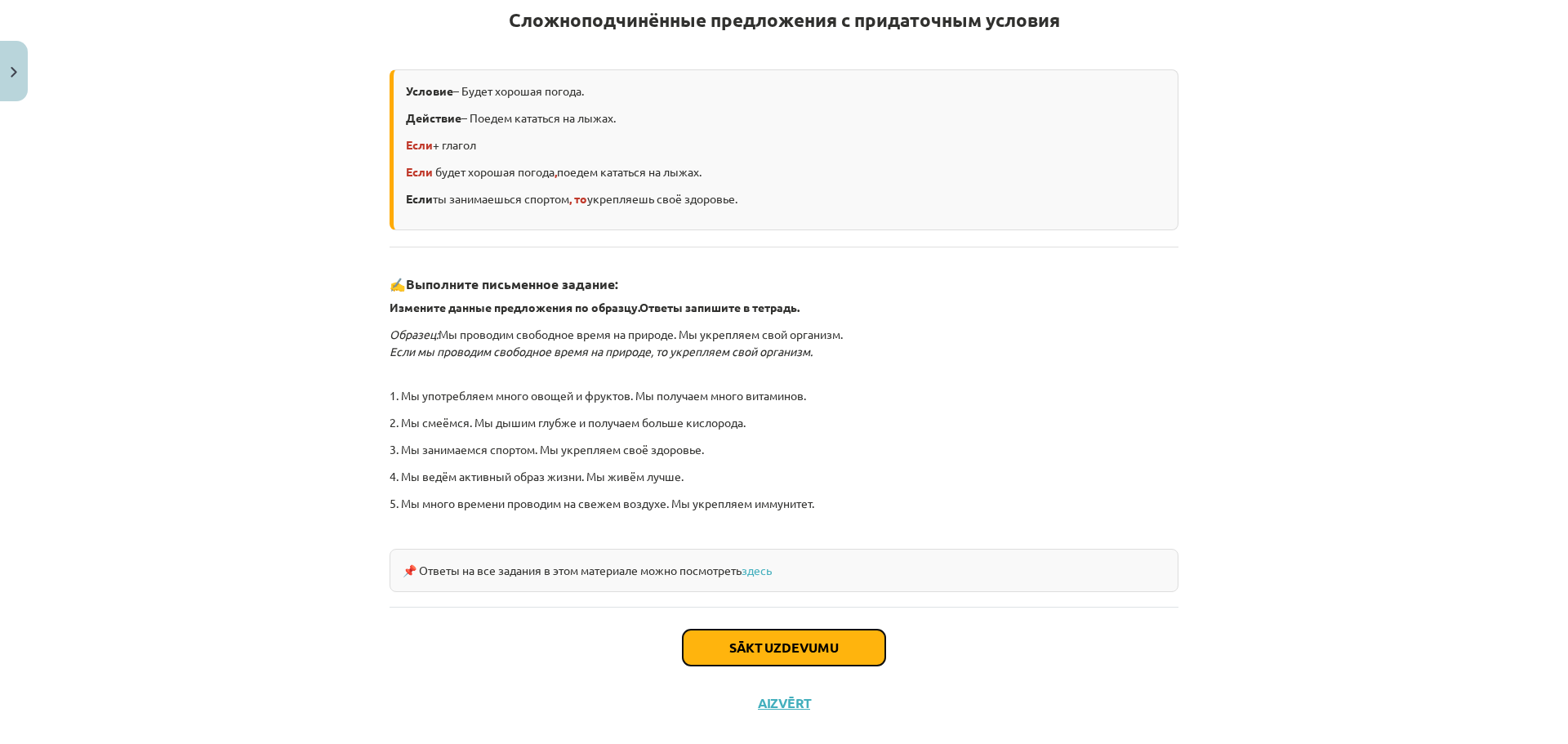
drag, startPoint x: 750, startPoint y: 660, endPoint x: 750, endPoint y: 634, distance: 26.0
click at [750, 634] on button "Sākt uzdevumu" at bounding box center [784, 648] width 203 height 36
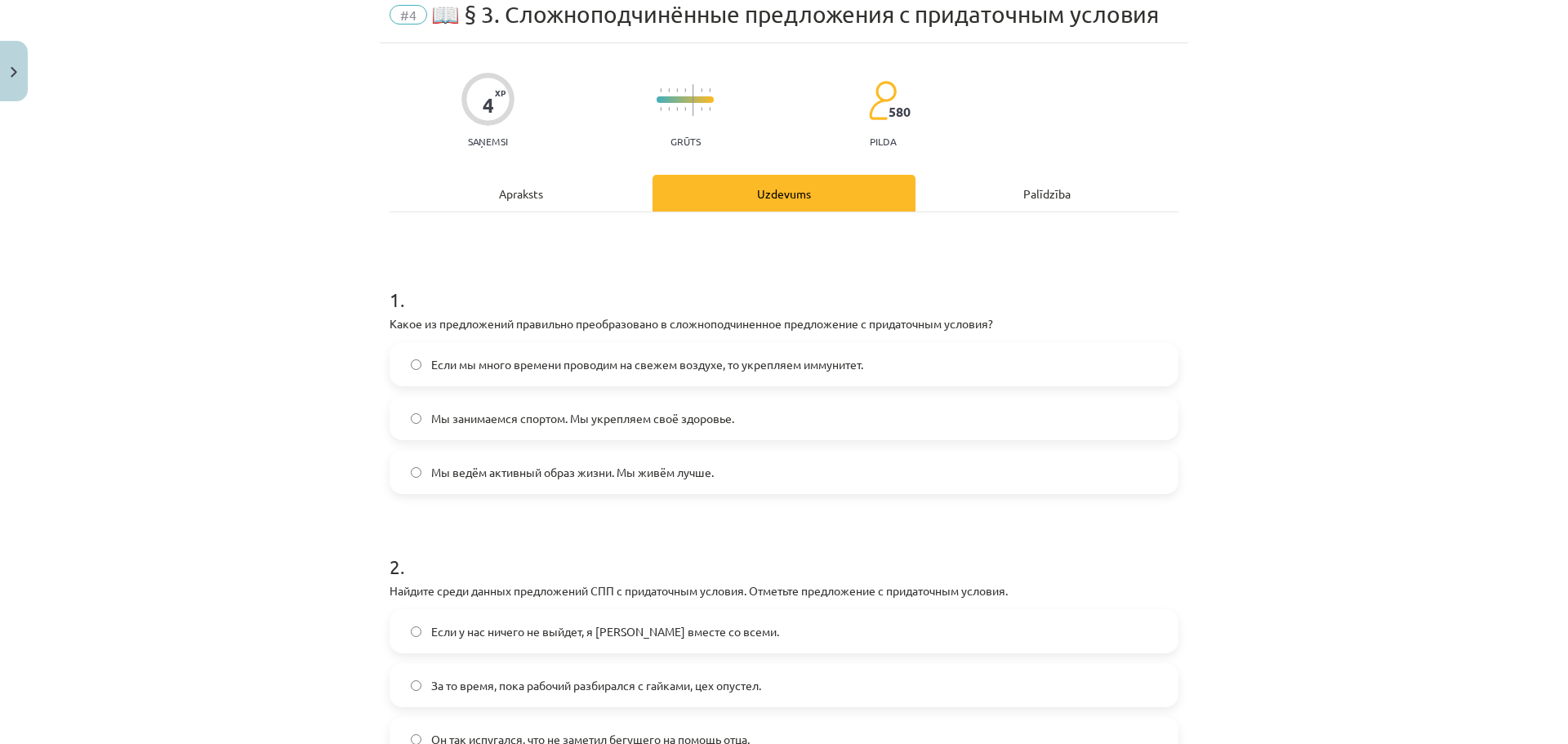
scroll to position [41, 0]
